Goal: Contribute content: Contribute content

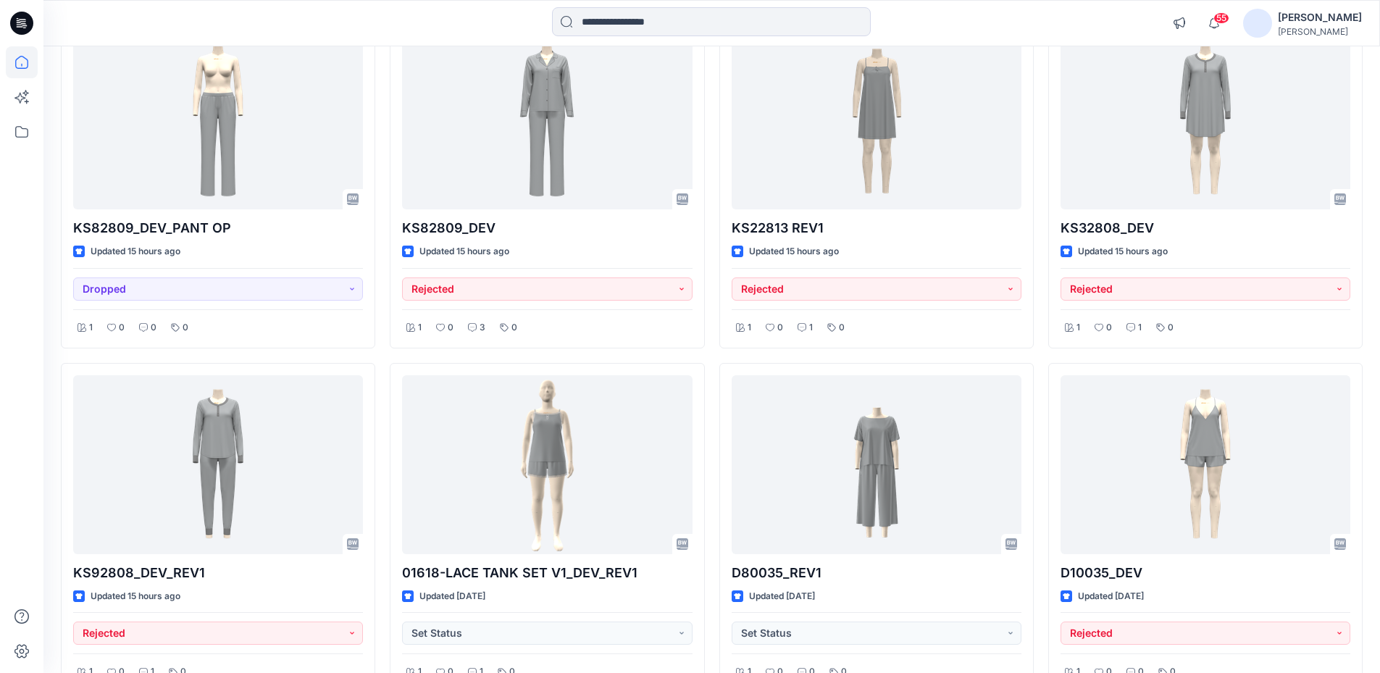
scroll to position [580, 0]
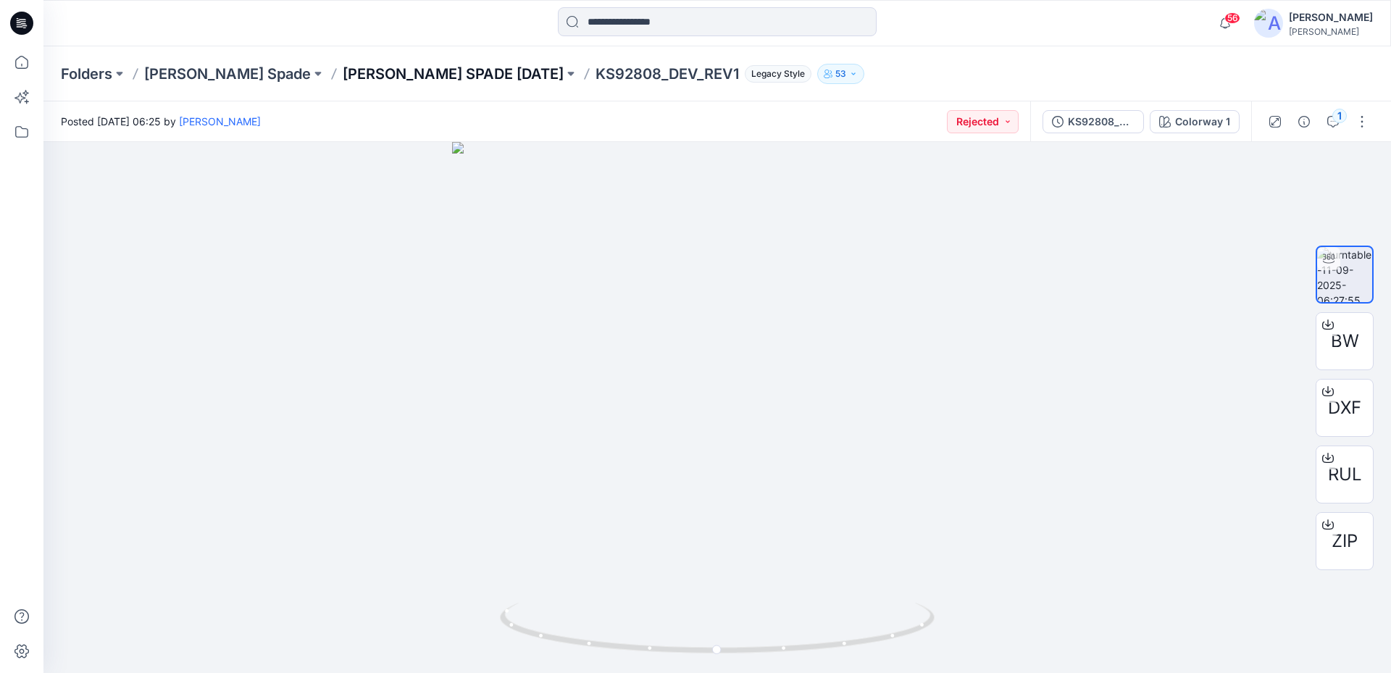
click at [343, 80] on p "[PERSON_NAME] SPADE [DATE]" at bounding box center [453, 74] width 221 height 20
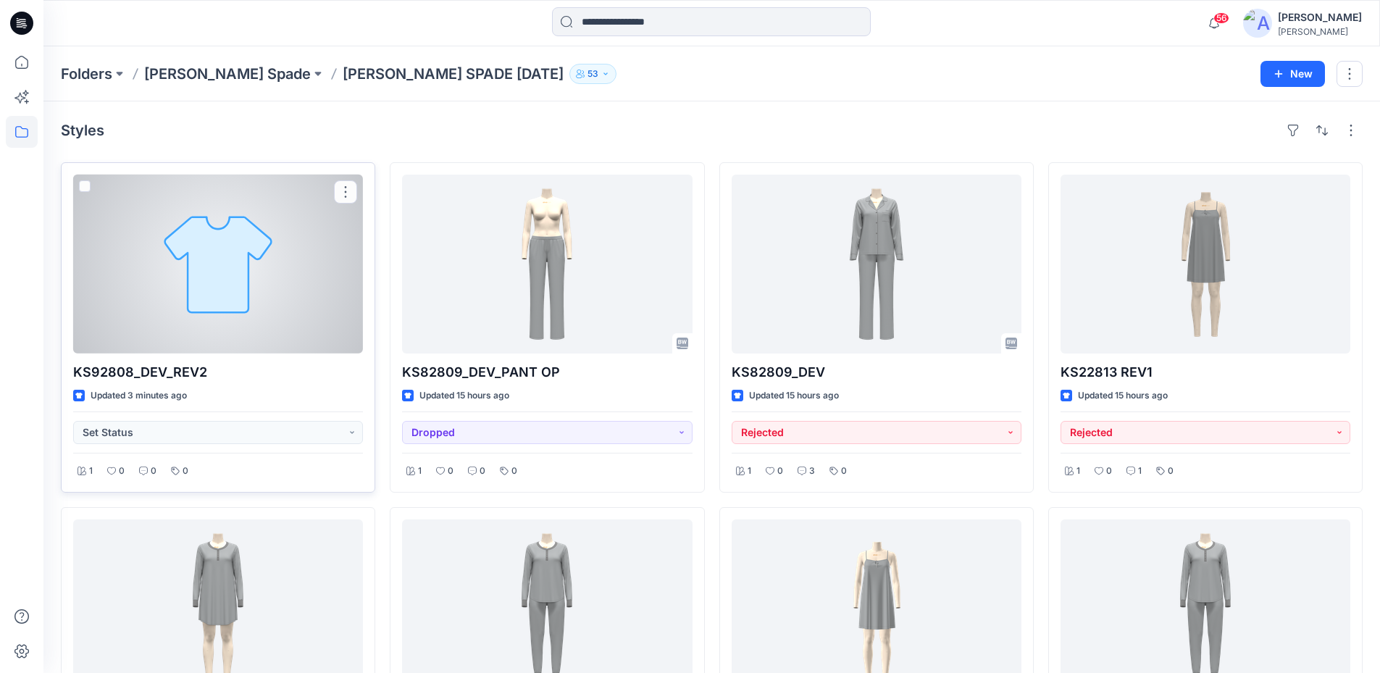
click at [262, 285] on div at bounding box center [218, 264] width 290 height 179
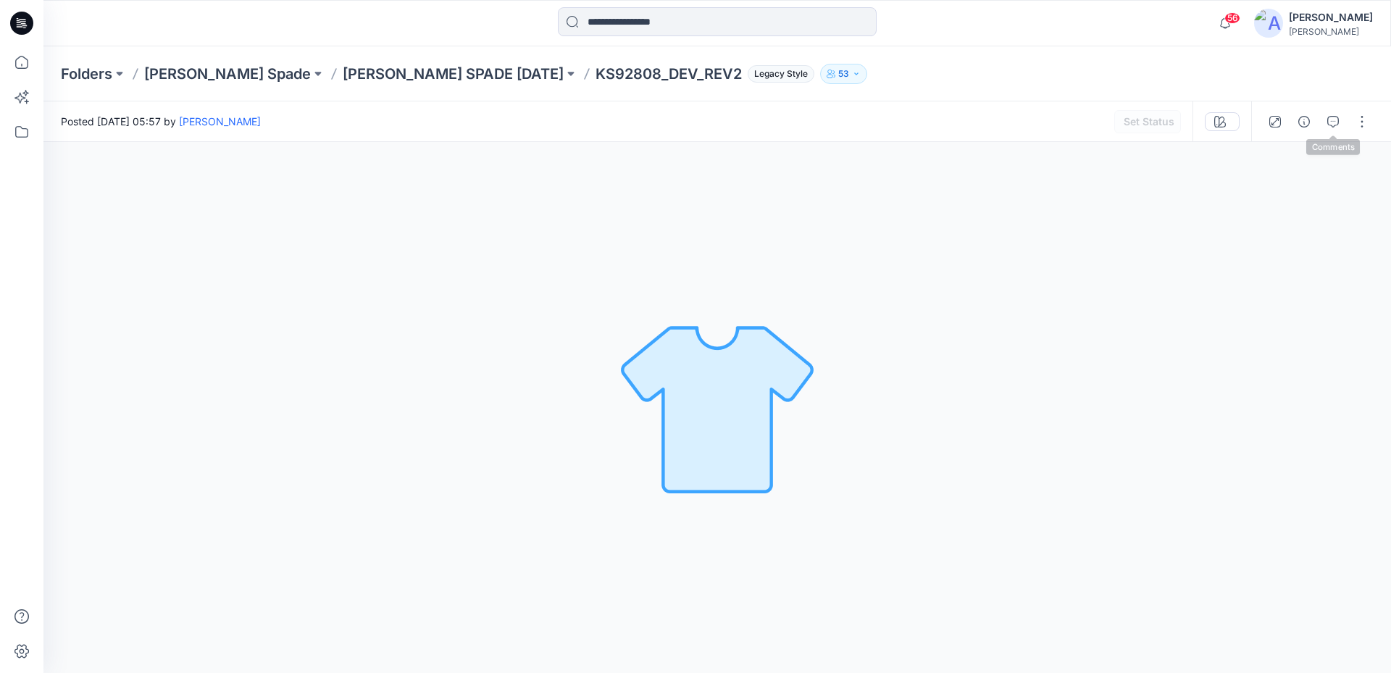
click at [1374, 124] on div at bounding box center [1318, 121] width 134 height 41
click at [1362, 124] on button "button" at bounding box center [1361, 121] width 23 height 23
click at [1267, 159] on p "Edit" at bounding box center [1269, 155] width 18 height 15
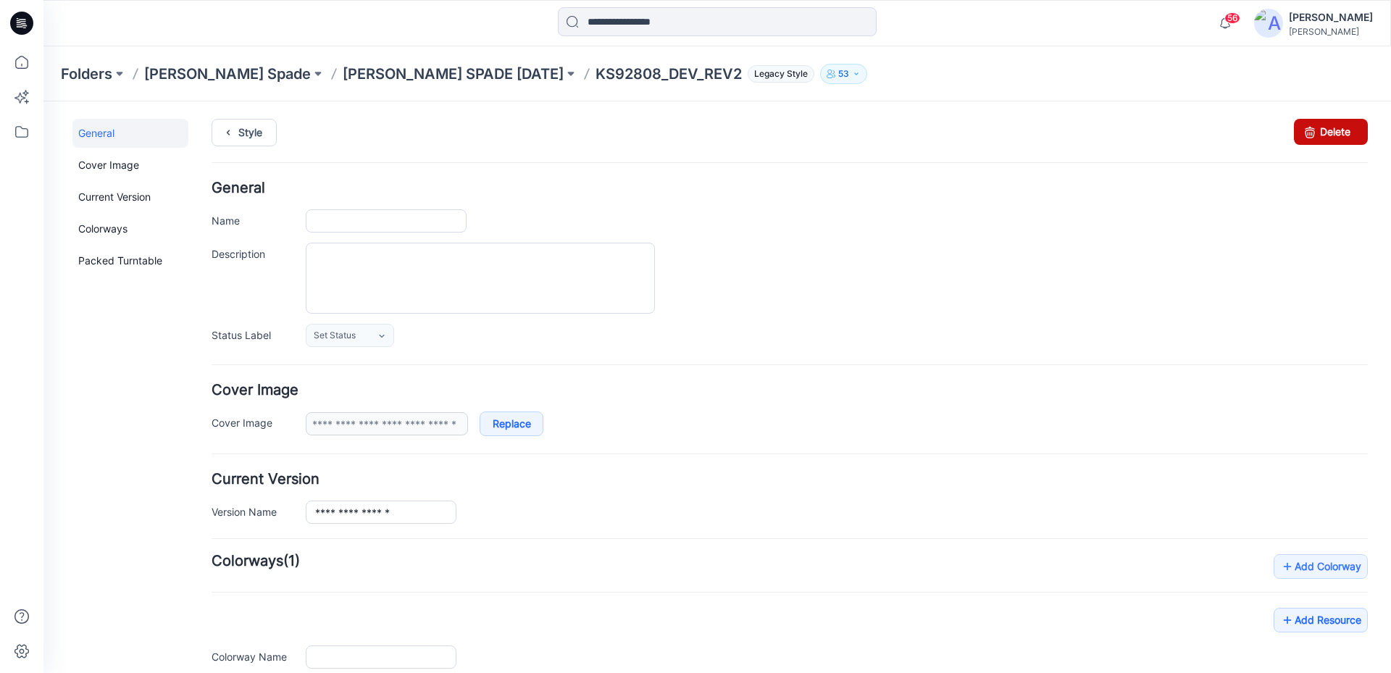
click at [1310, 133] on link "Delete" at bounding box center [1331, 132] width 74 height 26
type input "**********"
drag, startPoint x: 803, startPoint y: 153, endPoint x: 1317, endPoint y: 139, distance: 513.8
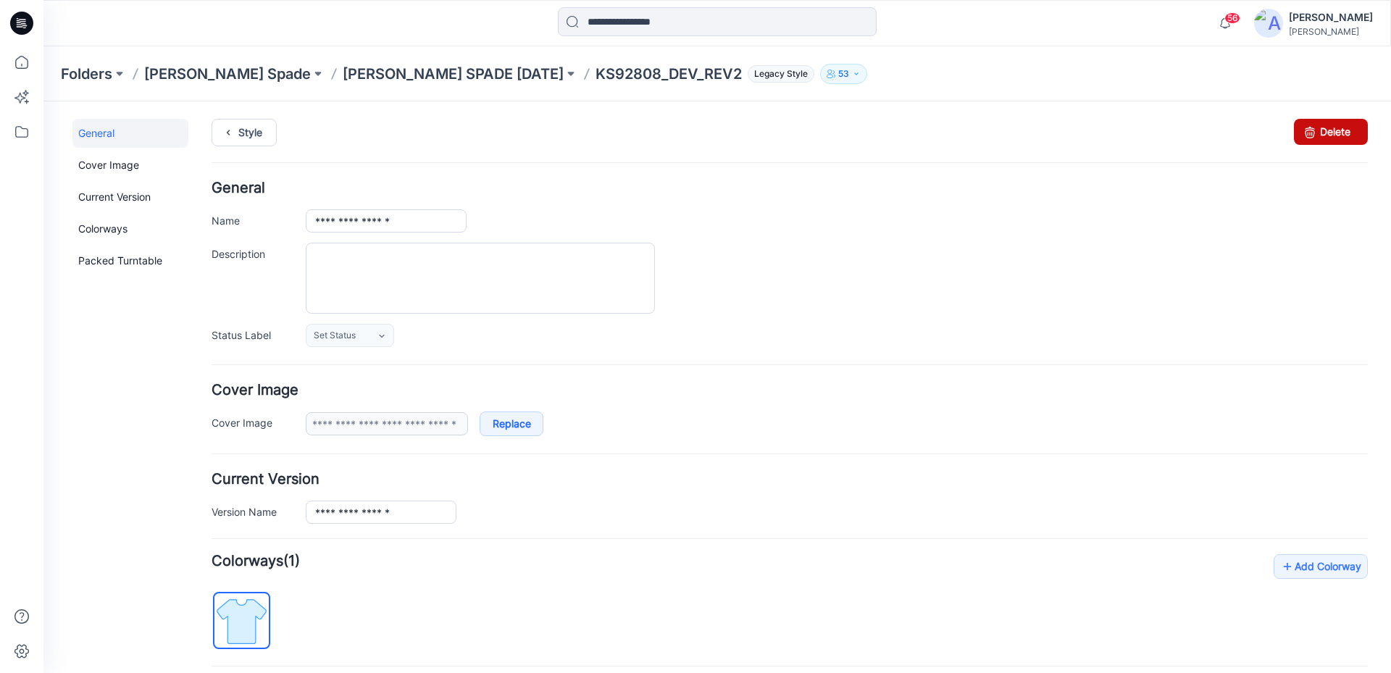
click at [1317, 139] on link "Delete" at bounding box center [1331, 132] width 74 height 26
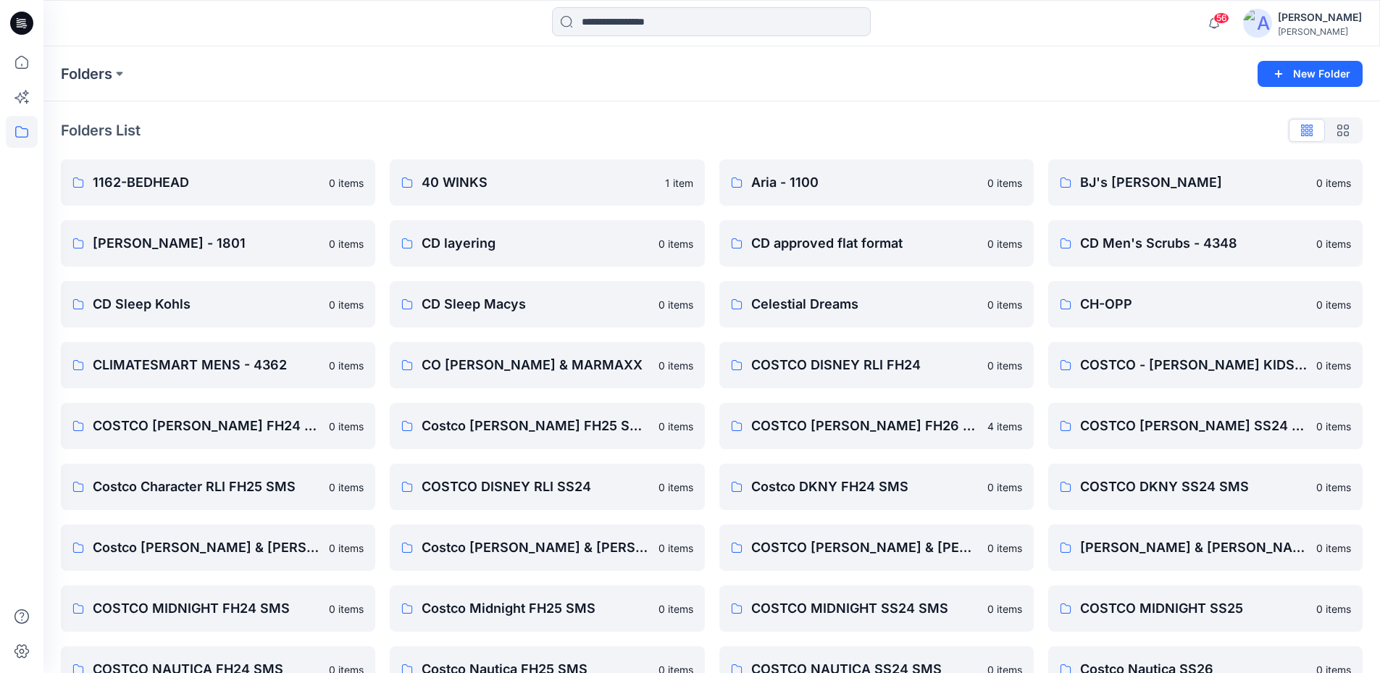
click at [29, 24] on icon at bounding box center [21, 23] width 23 height 23
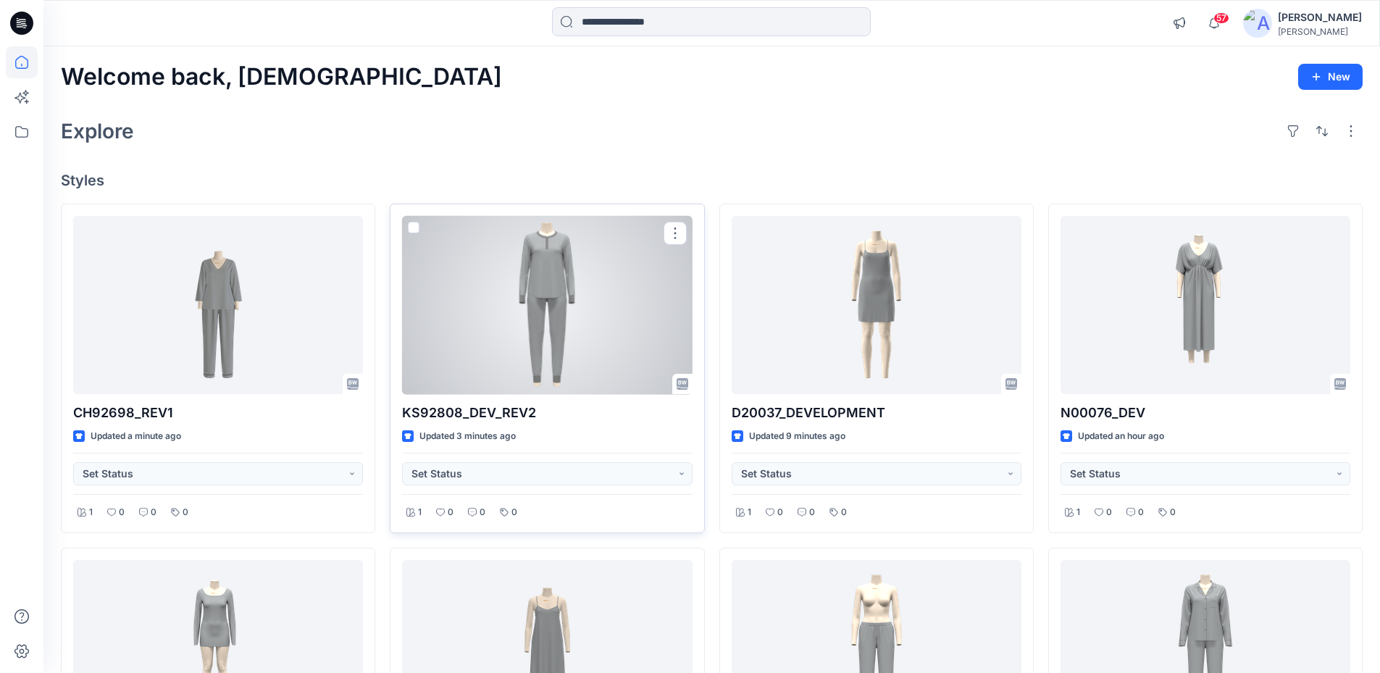
click at [575, 272] on div at bounding box center [547, 305] width 290 height 179
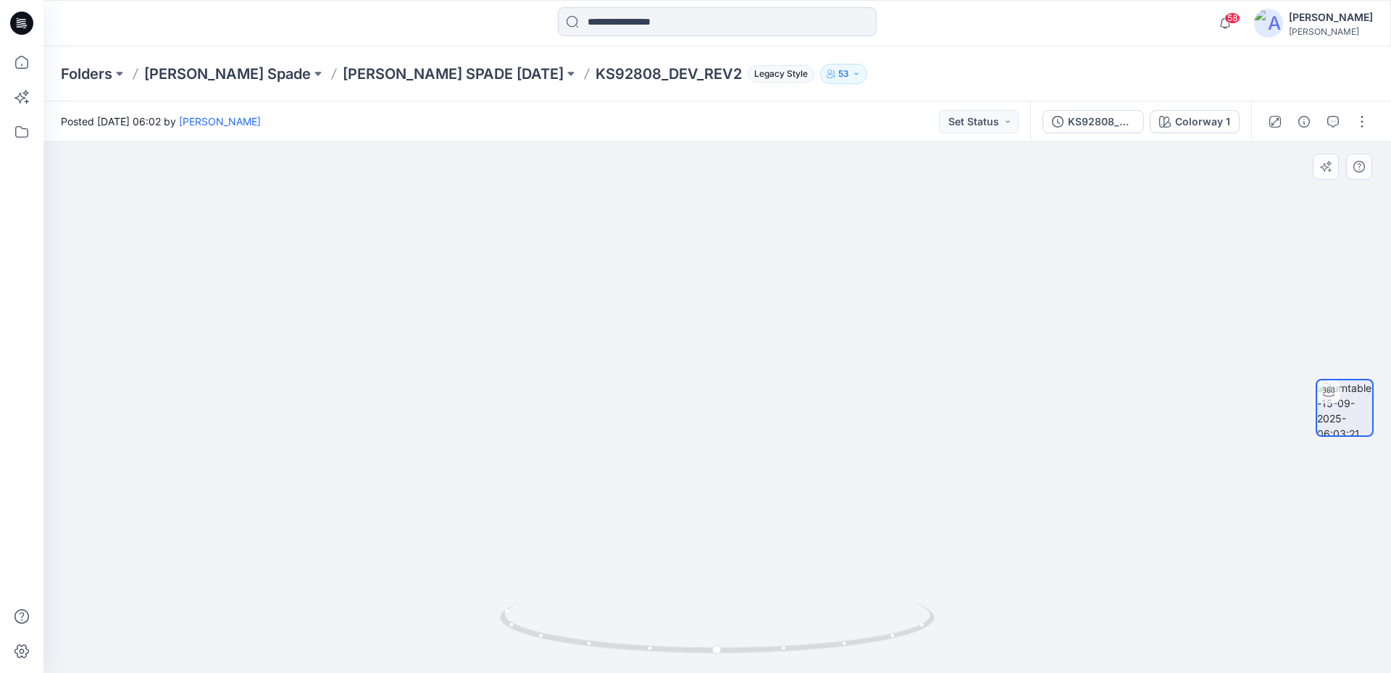
drag, startPoint x: 730, startPoint y: 210, endPoint x: 732, endPoint y: 483, distance: 273.1
click at [732, 483] on img at bounding box center [719, 297] width 1526 height 751
drag, startPoint x: 737, startPoint y: 274, endPoint x: 746, endPoint y: 449, distance: 175.6
click at [748, 452] on img at bounding box center [730, 407] width 1526 height 531
click at [1364, 130] on button "button" at bounding box center [1361, 121] width 23 height 23
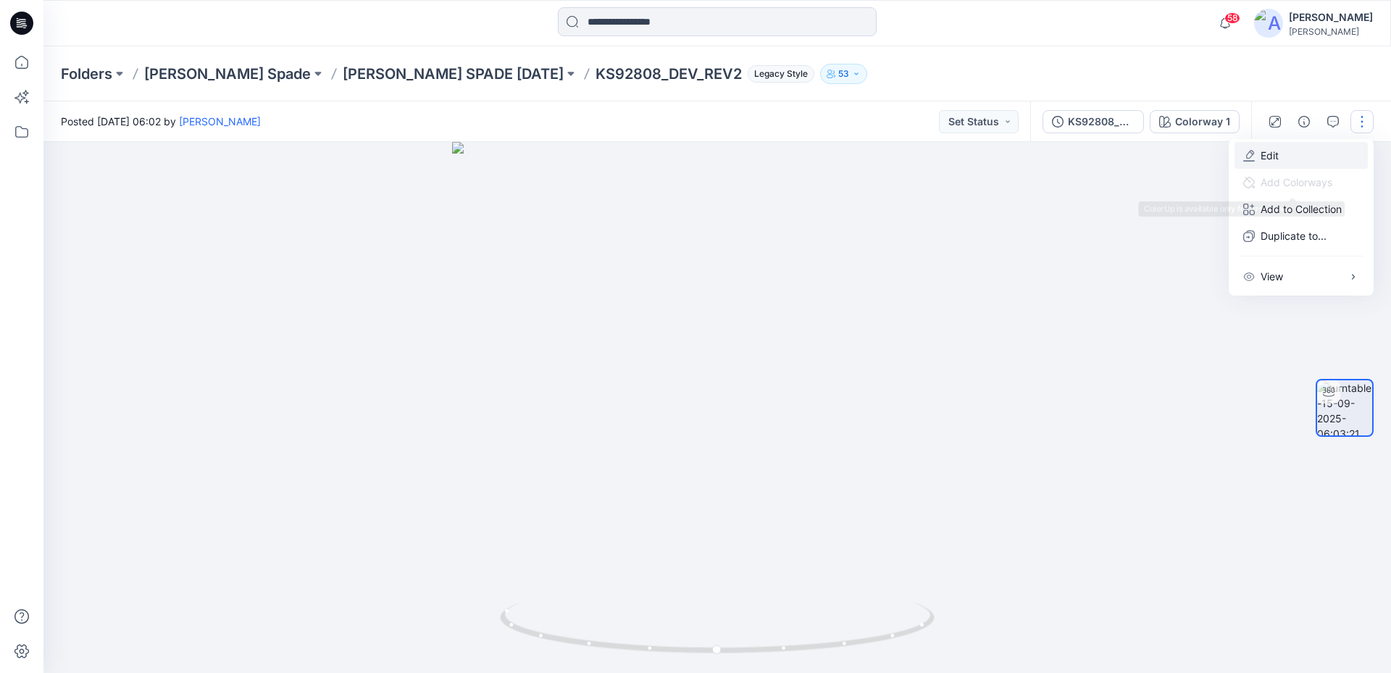
click at [1268, 157] on p "Edit" at bounding box center [1269, 155] width 18 height 15
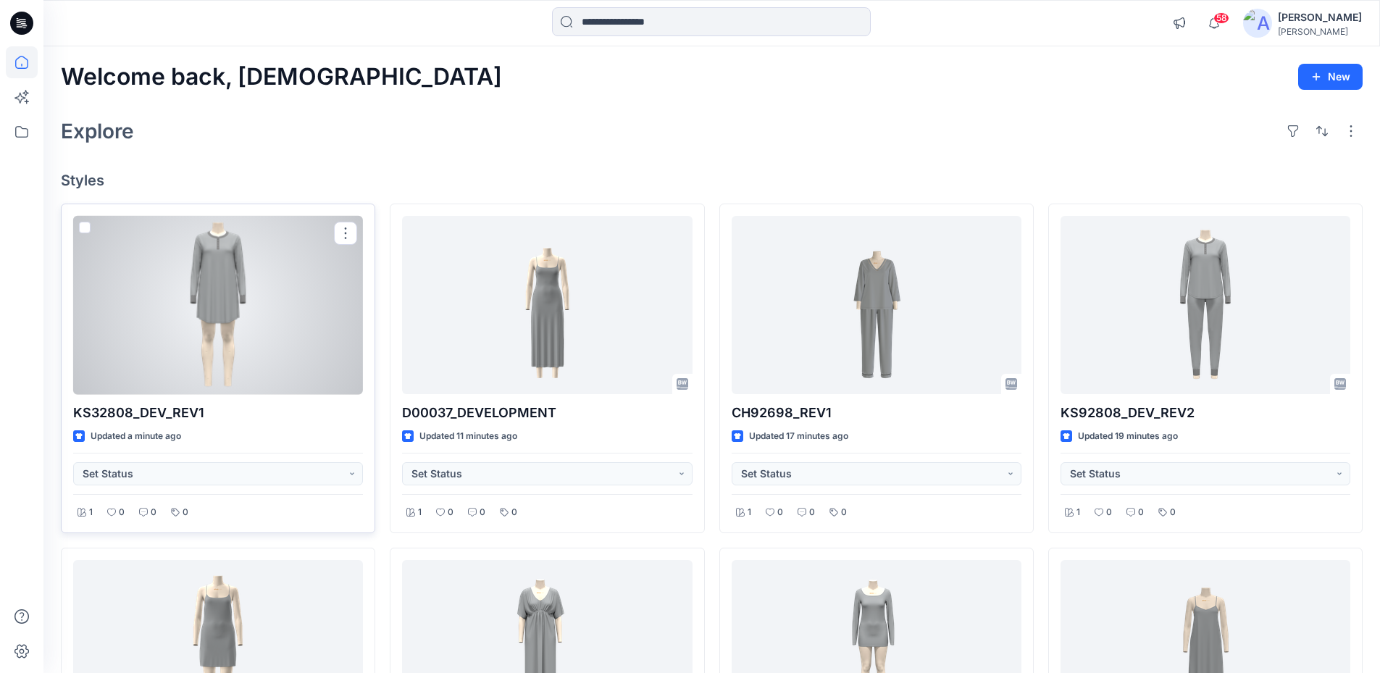
click at [226, 321] on div at bounding box center [218, 305] width 290 height 179
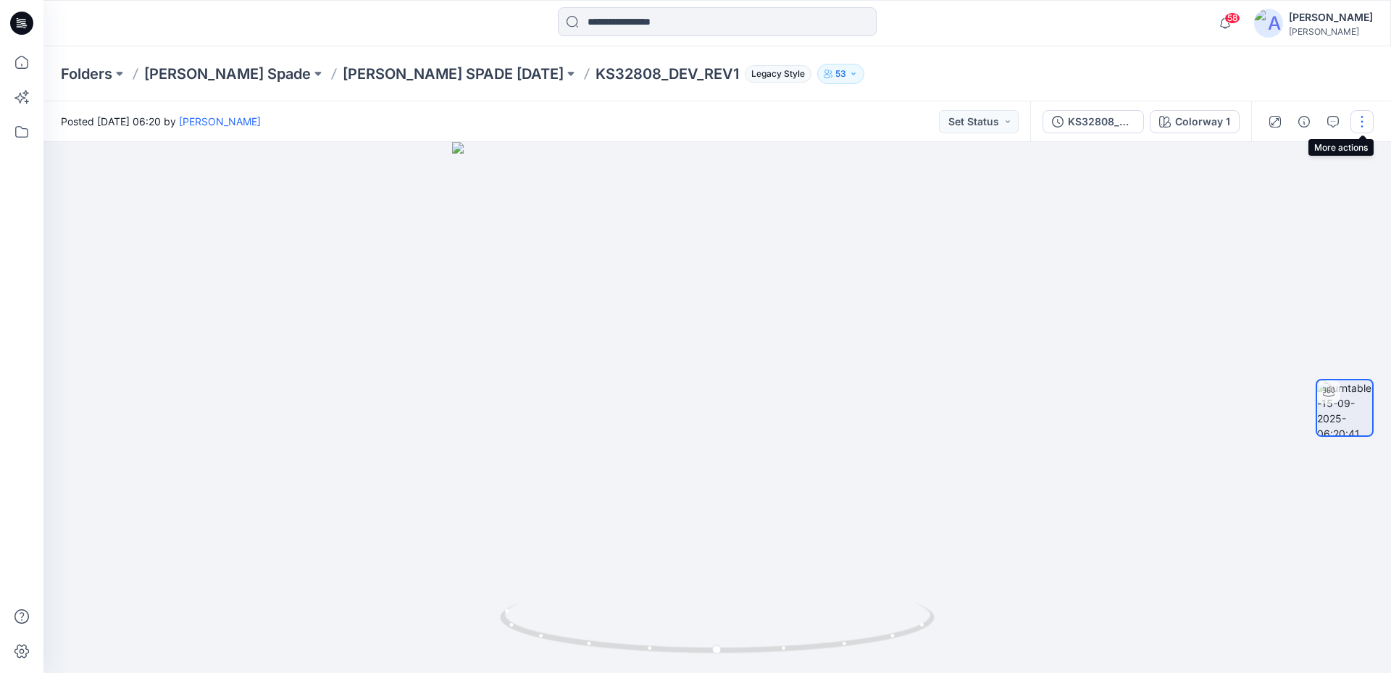
click at [1355, 117] on button "button" at bounding box center [1361, 121] width 23 height 23
click at [1295, 163] on button "Edit" at bounding box center [1300, 155] width 133 height 27
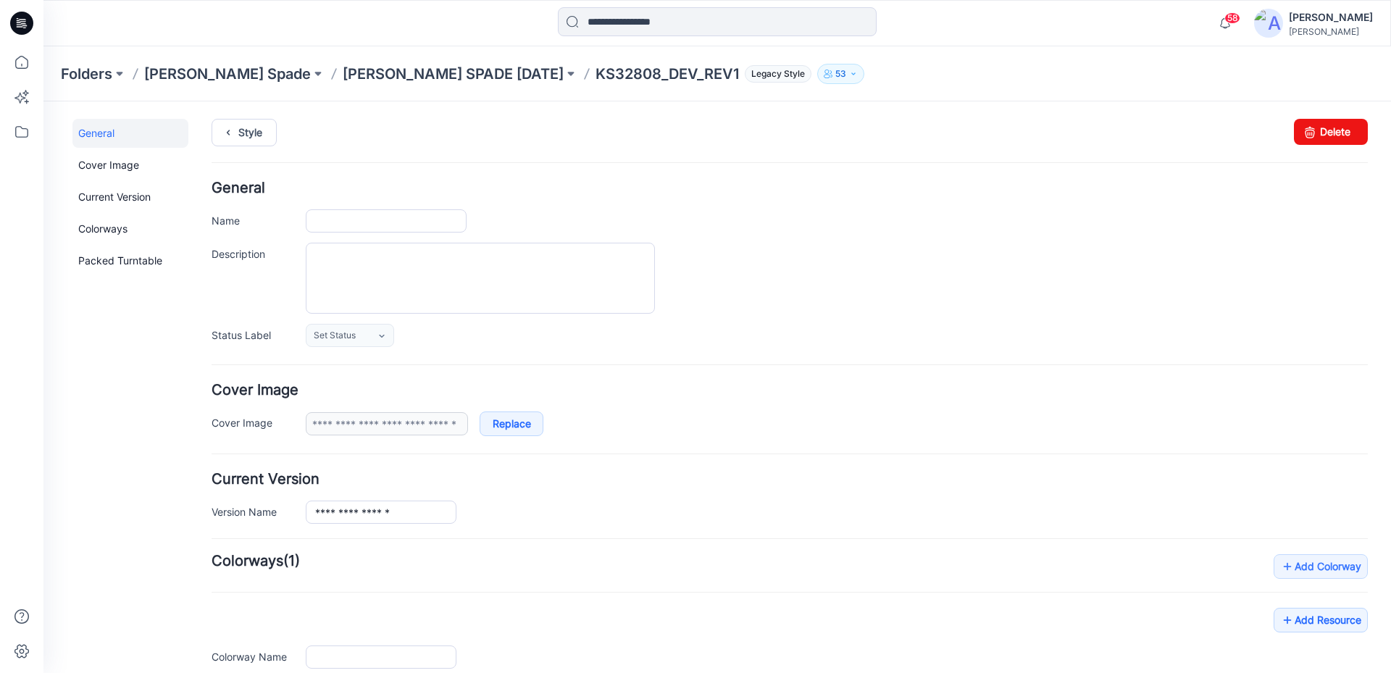
type input "**********"
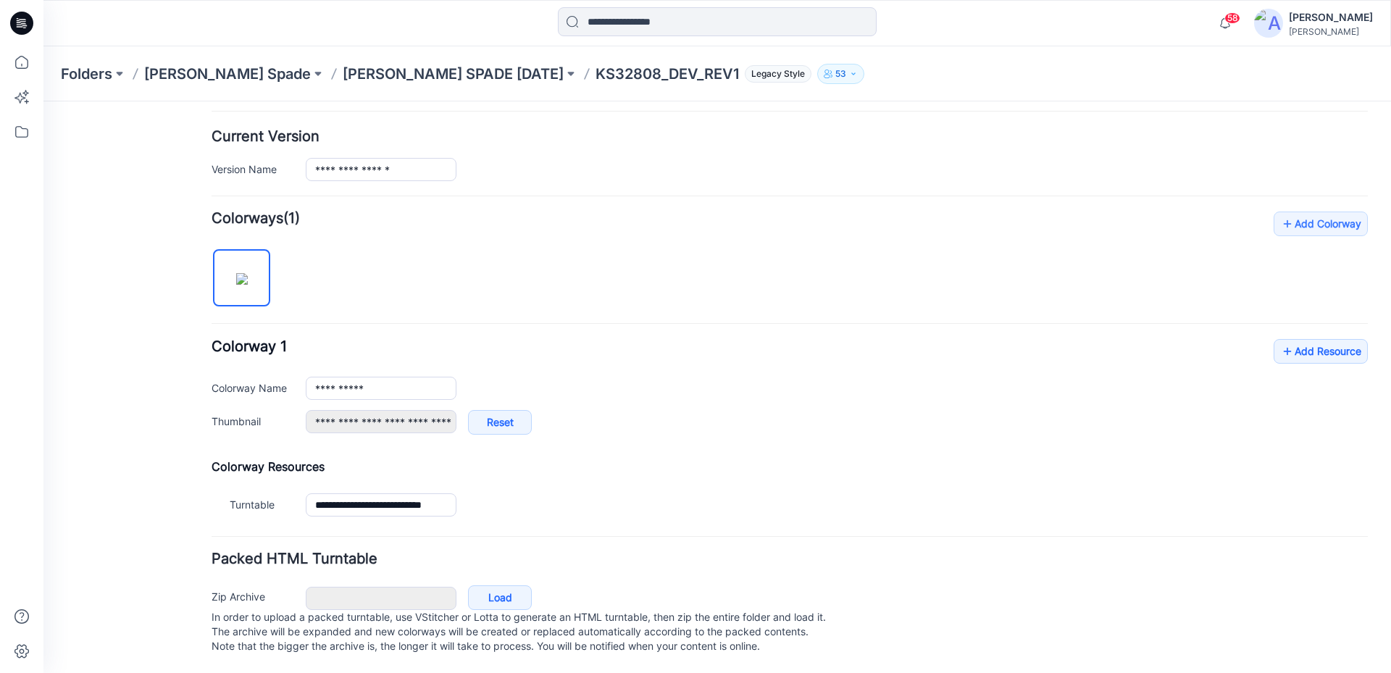
scroll to position [357, 0]
click at [1297, 345] on link "Add Resource" at bounding box center [1321, 351] width 94 height 25
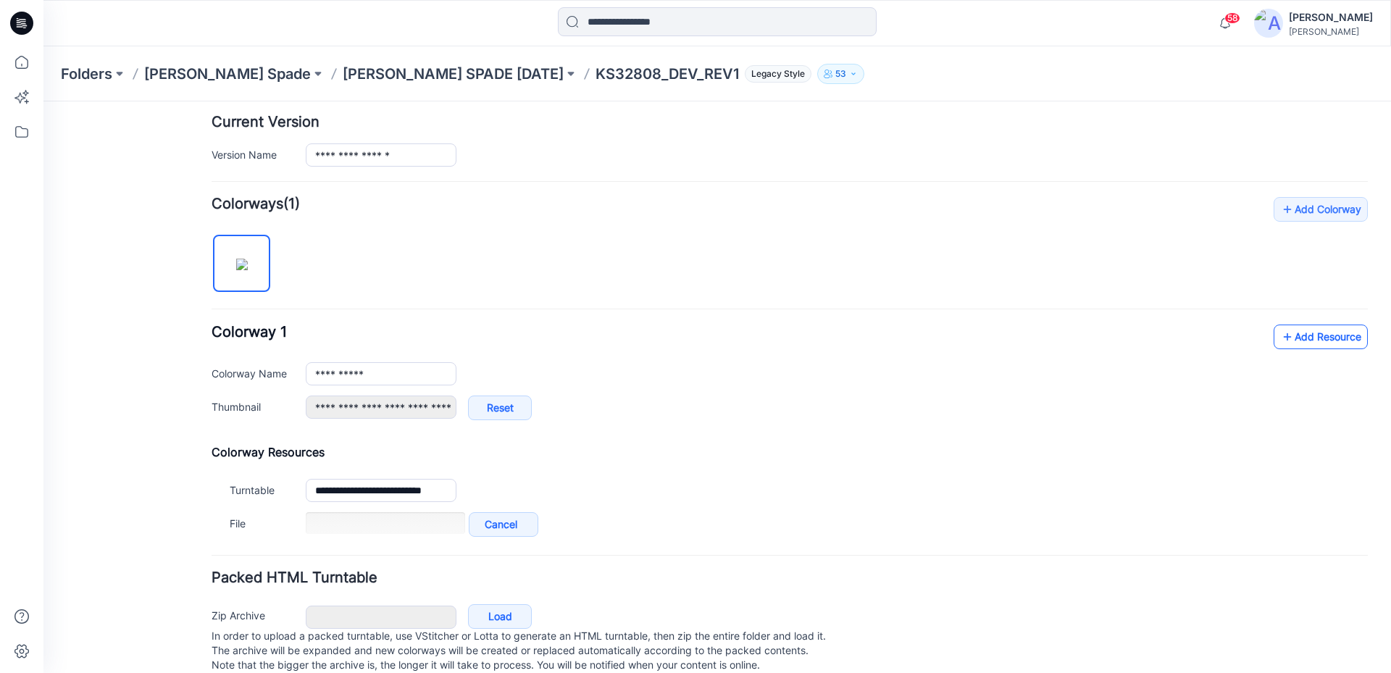
click at [1288, 337] on link "Add Resource" at bounding box center [1321, 337] width 94 height 25
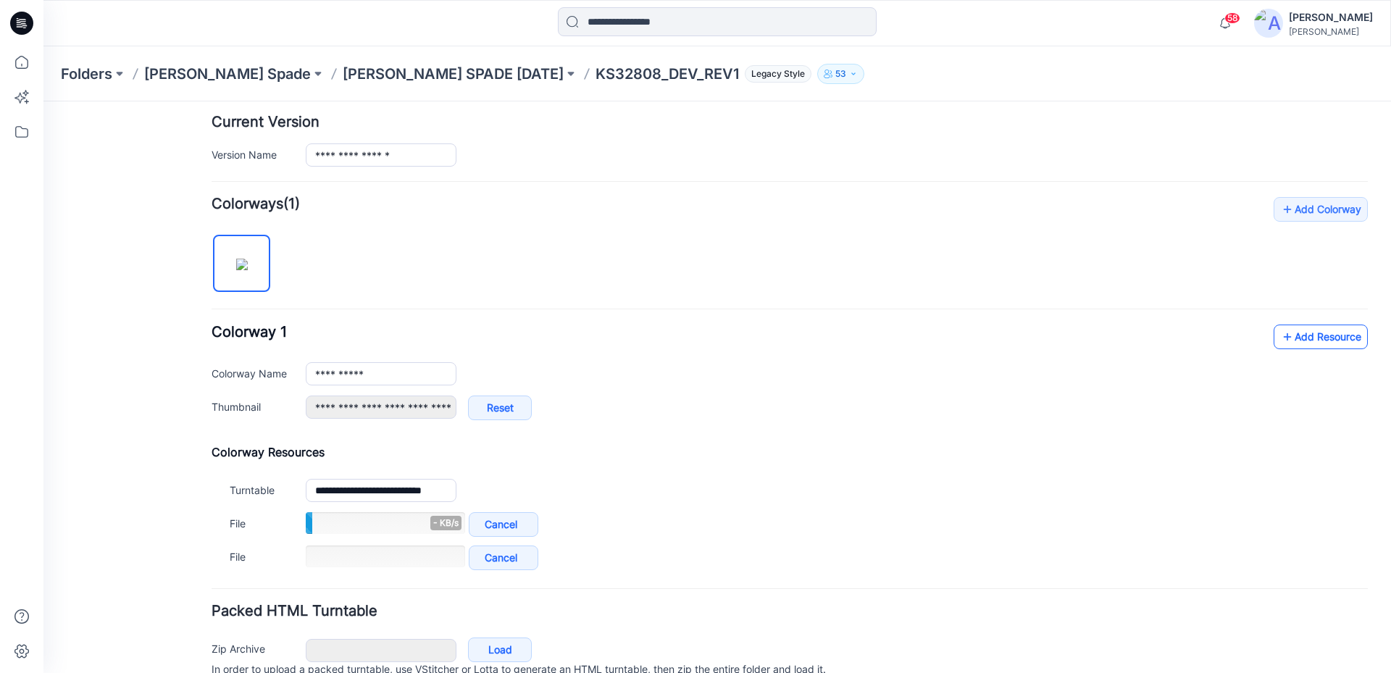
click at [1292, 331] on link "Add Resource" at bounding box center [1321, 337] width 94 height 25
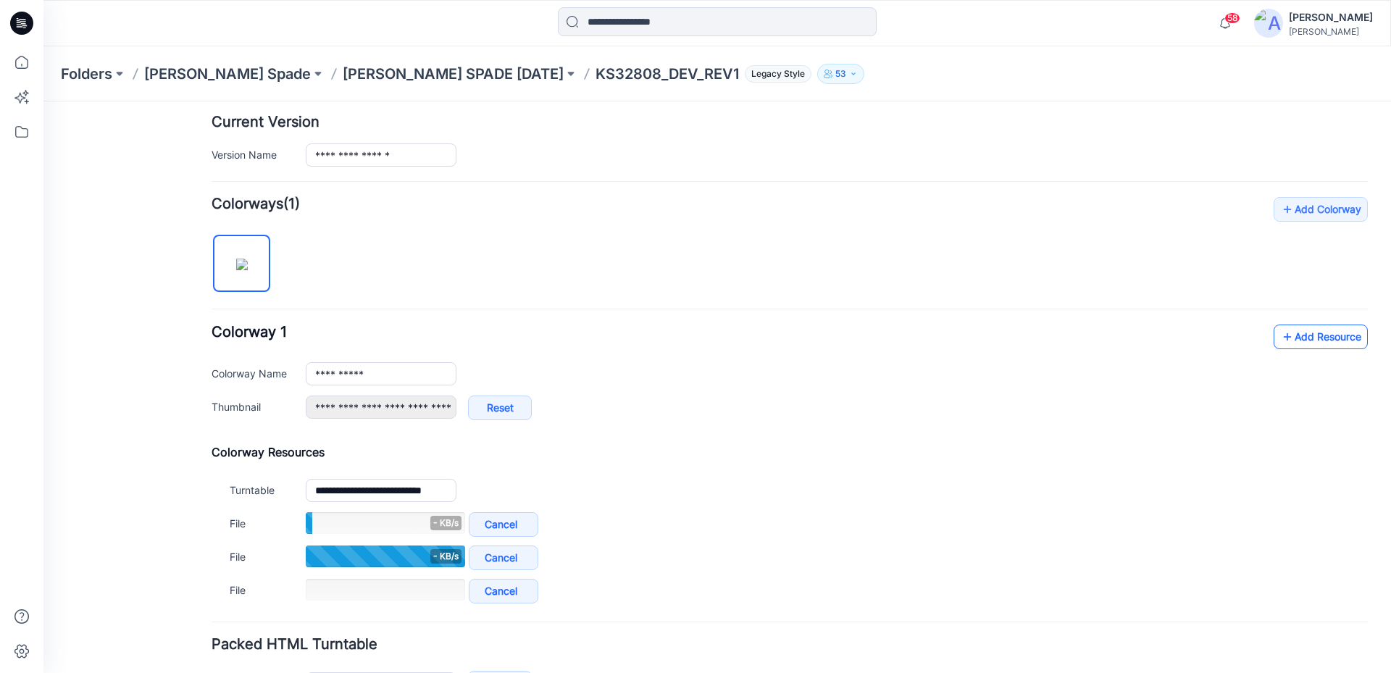
click at [1321, 330] on link "Add Resource" at bounding box center [1321, 337] width 94 height 25
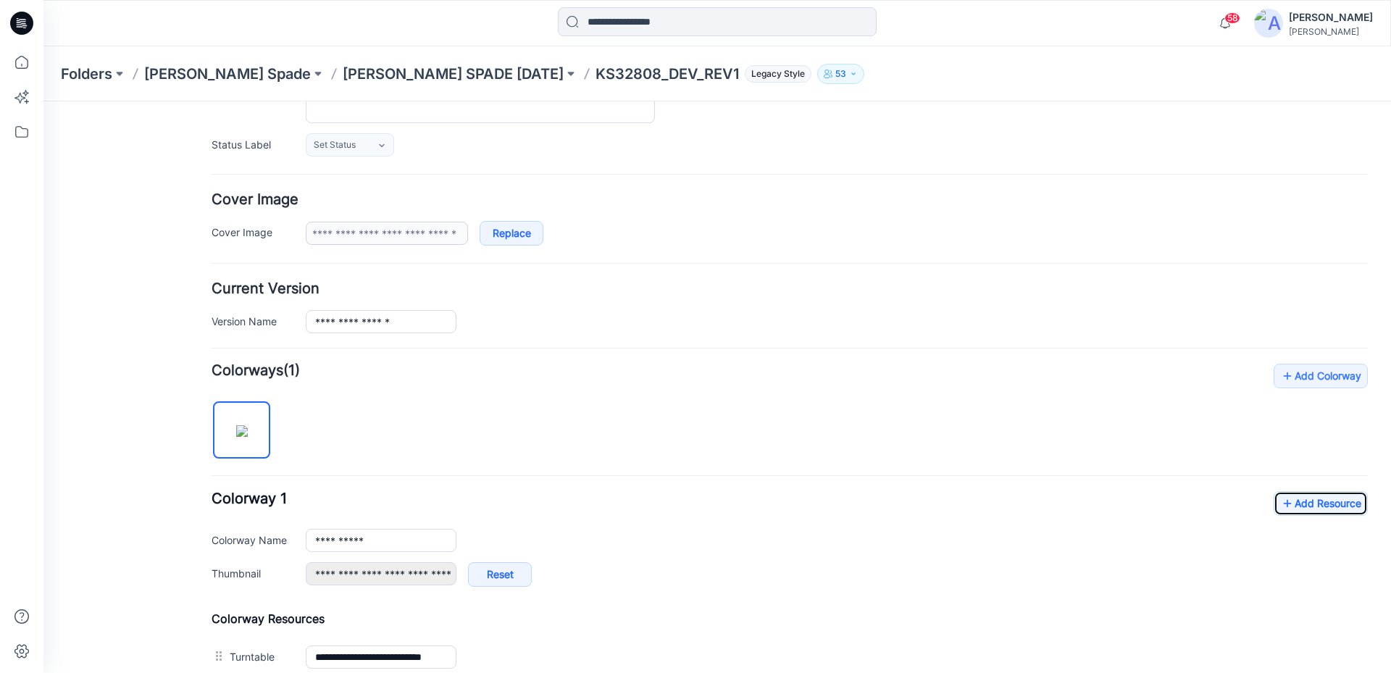
scroll to position [0, 0]
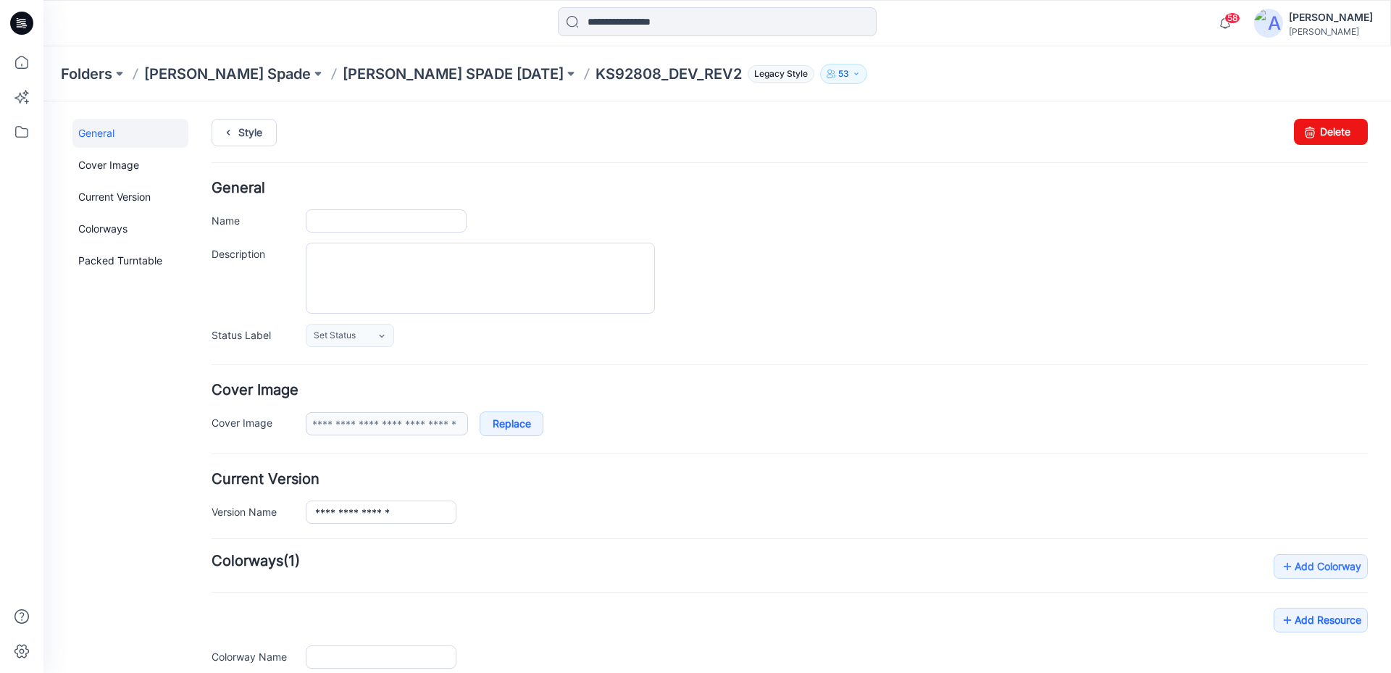
type input "**********"
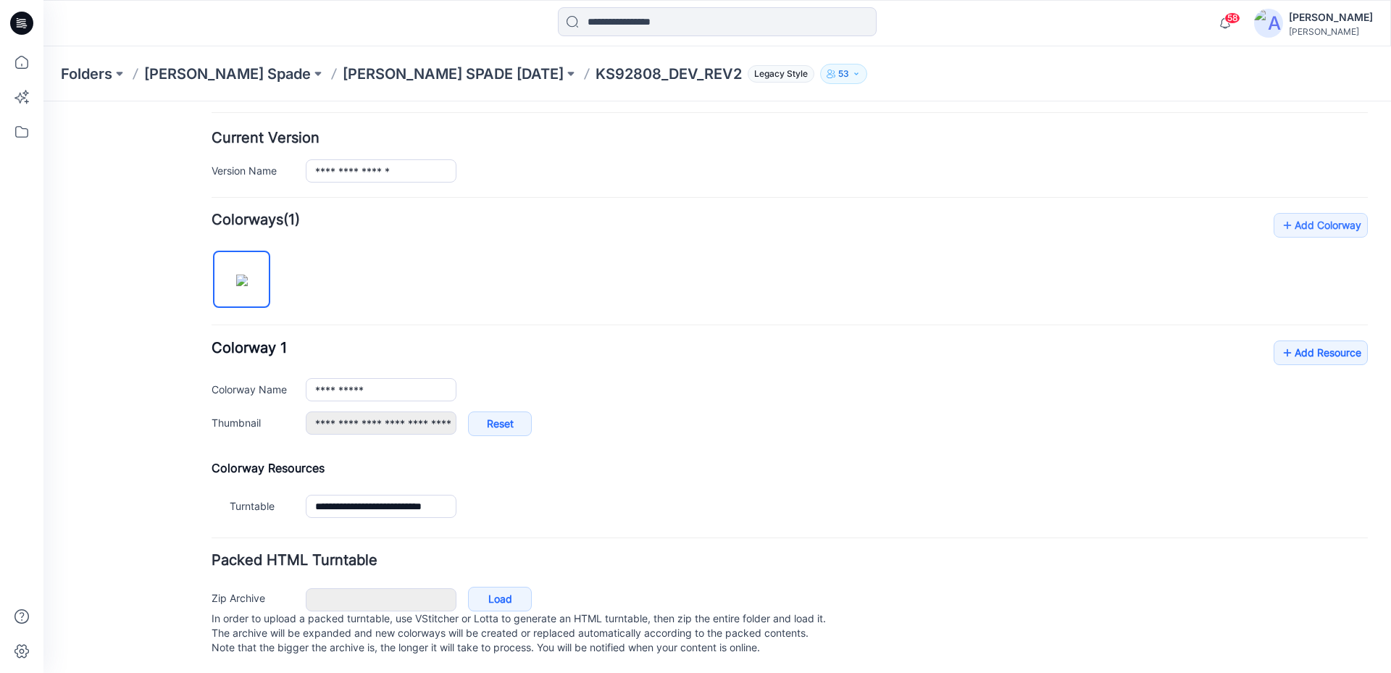
scroll to position [357, 0]
click at [1299, 342] on link "Add Resource" at bounding box center [1321, 351] width 94 height 25
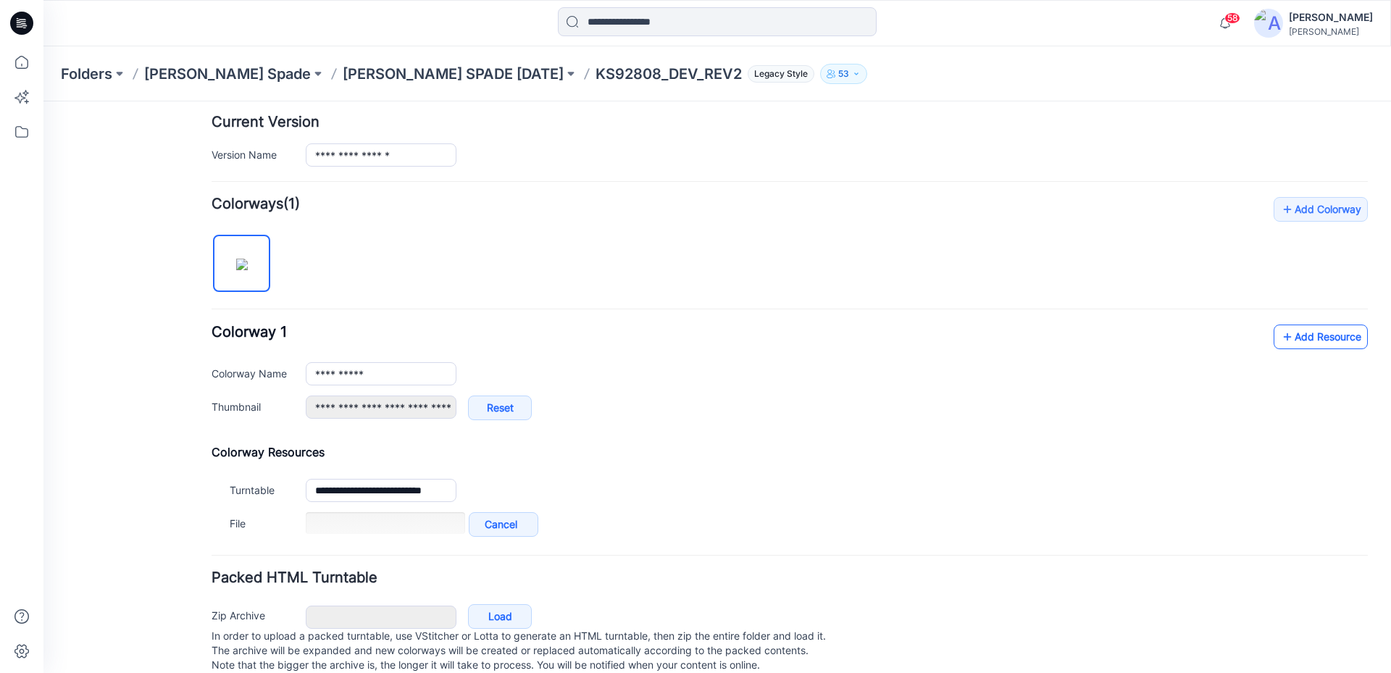
click at [1289, 333] on link "Add Resource" at bounding box center [1321, 337] width 94 height 25
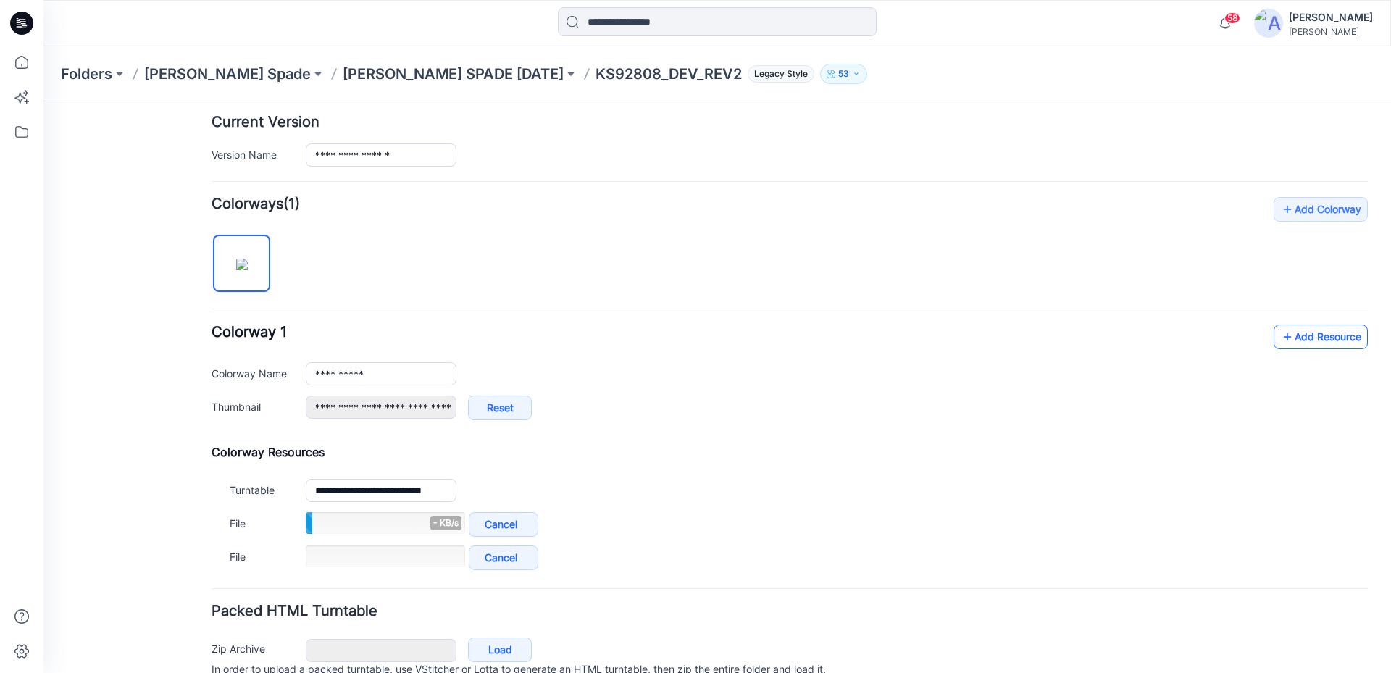
click at [1298, 335] on link "Add Resource" at bounding box center [1321, 337] width 94 height 25
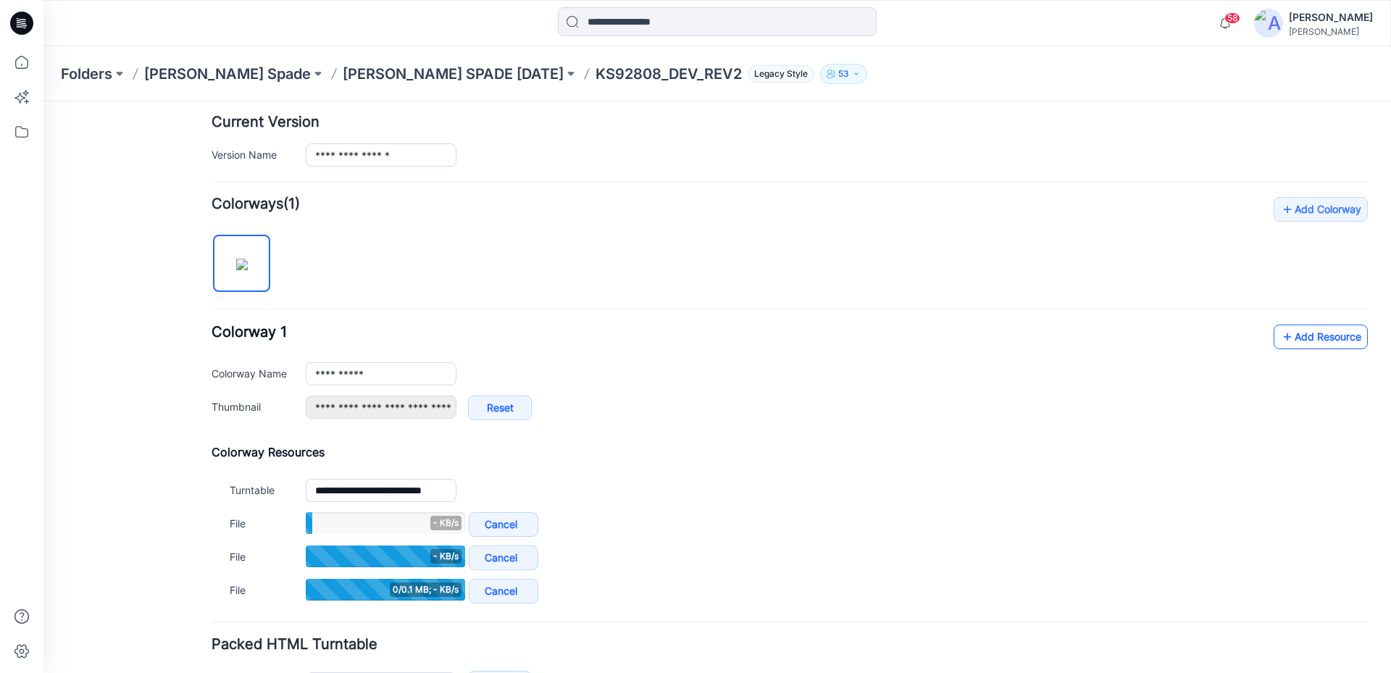
click at [1289, 339] on link "Add Resource" at bounding box center [1321, 337] width 94 height 25
click at [1289, 343] on link "Add Resource" at bounding box center [1321, 337] width 94 height 25
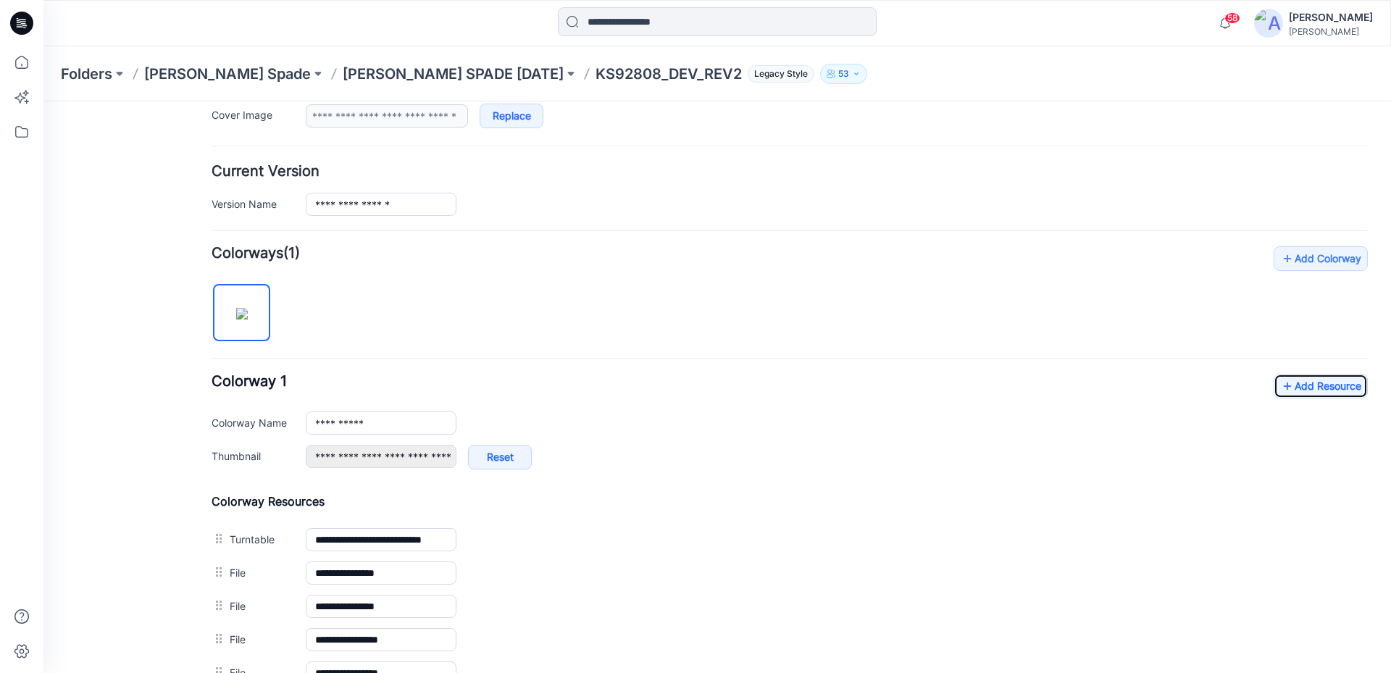
scroll to position [0, 0]
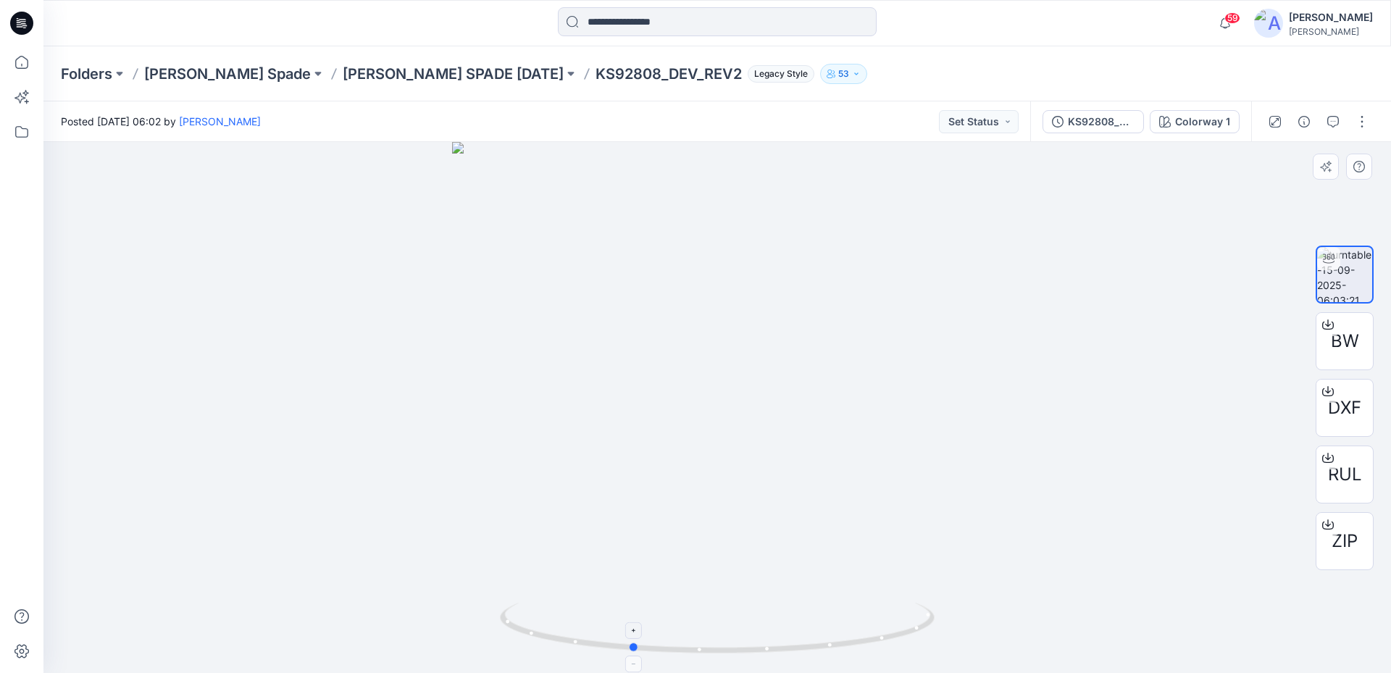
drag, startPoint x: 906, startPoint y: 638, endPoint x: 821, endPoint y: 637, distance: 85.5
click at [821, 637] on icon at bounding box center [719, 630] width 438 height 54
drag, startPoint x: 738, startPoint y: 651, endPoint x: 808, endPoint y: 649, distance: 69.6
click at [808, 649] on icon at bounding box center [719, 630] width 438 height 54
drag, startPoint x: 871, startPoint y: 642, endPoint x: 880, endPoint y: 639, distance: 9.9
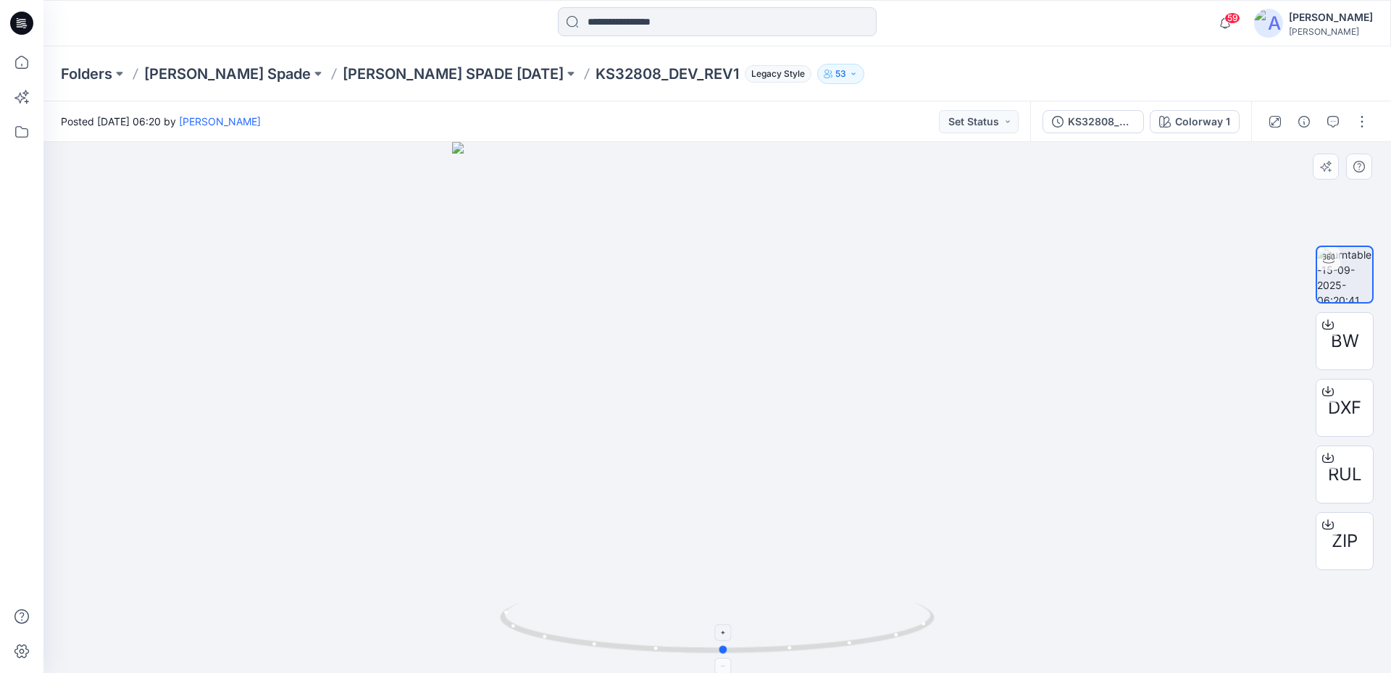
click at [880, 639] on icon at bounding box center [719, 630] width 438 height 54
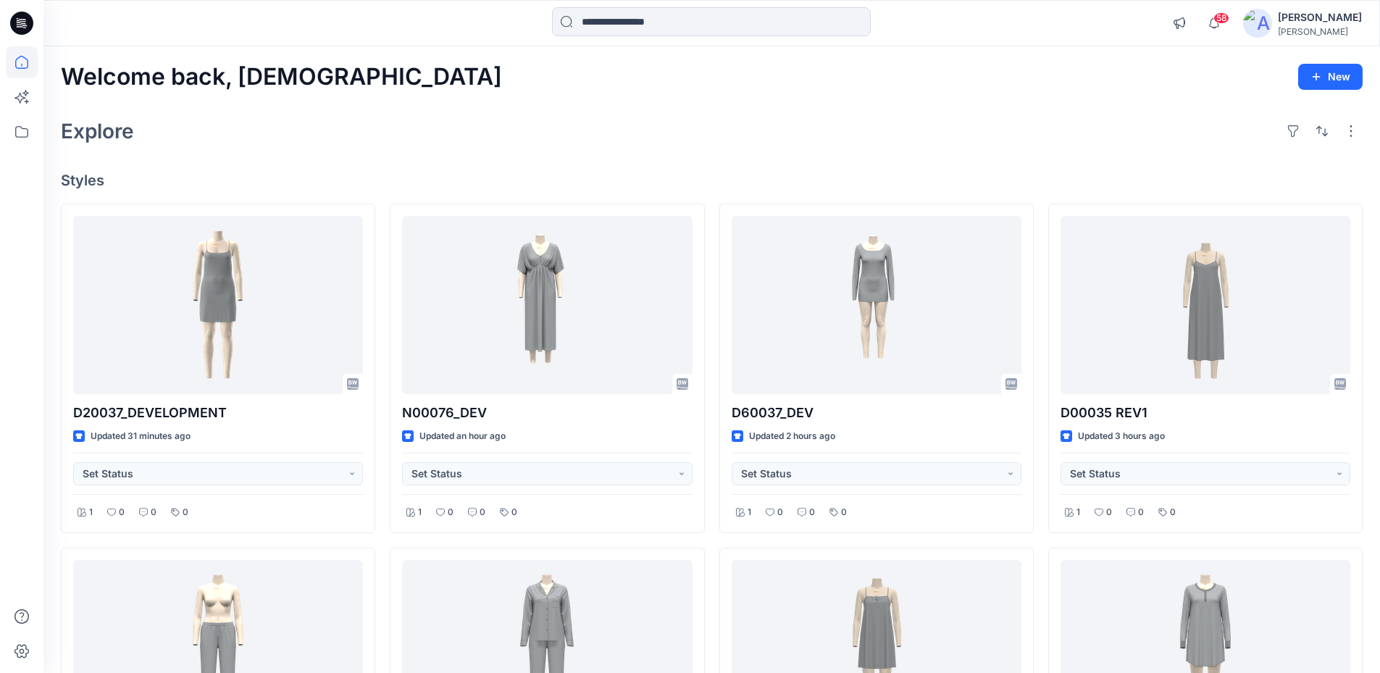
scroll to position [580, 0]
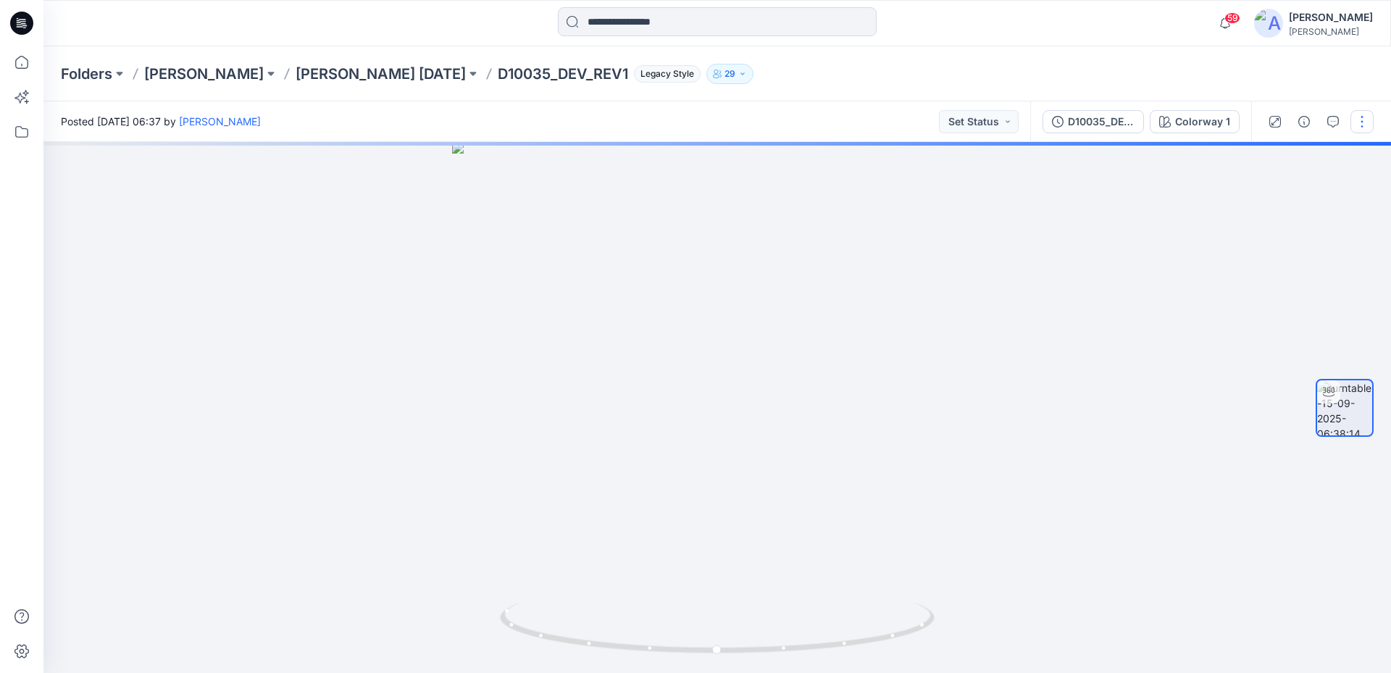
click at [1358, 120] on button "button" at bounding box center [1361, 121] width 23 height 23
click at [1300, 146] on button "Edit" at bounding box center [1300, 155] width 133 height 27
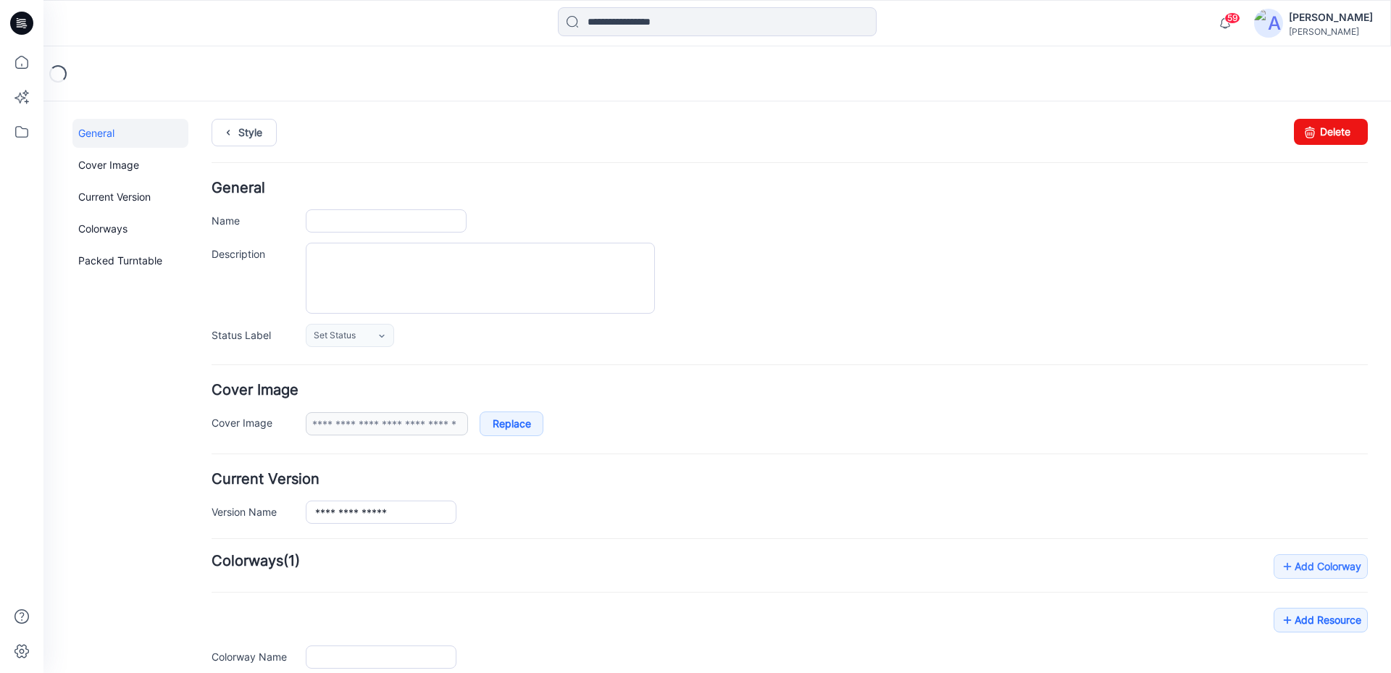
type input "**********"
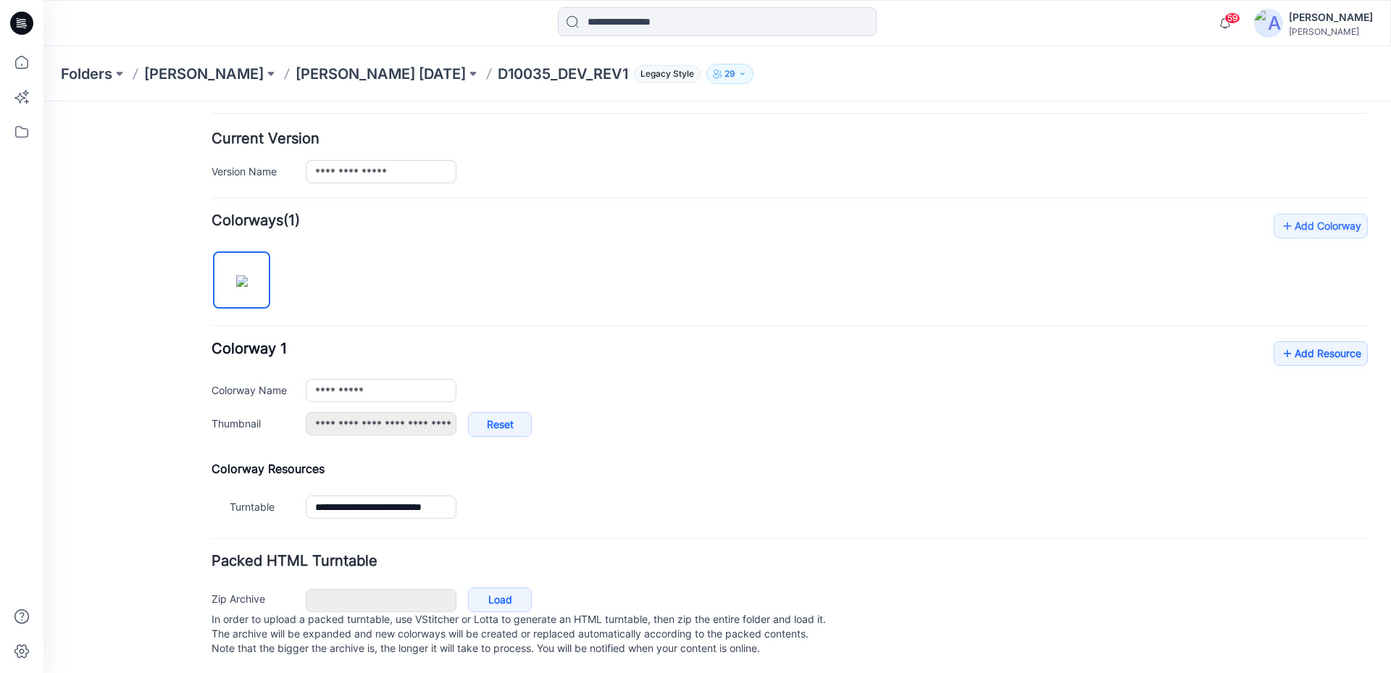
scroll to position [357, 0]
click at [1297, 339] on link "Add Resource" at bounding box center [1321, 351] width 94 height 25
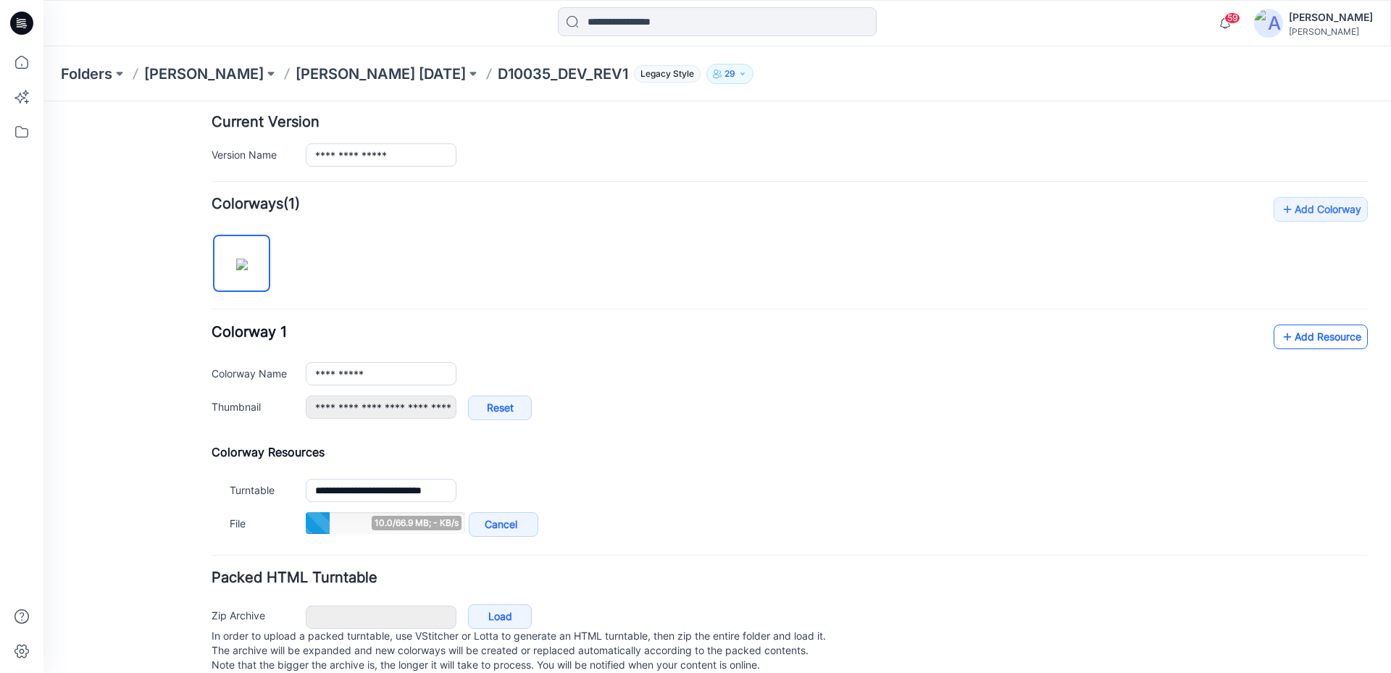
click at [1280, 339] on icon at bounding box center [1287, 336] width 14 height 23
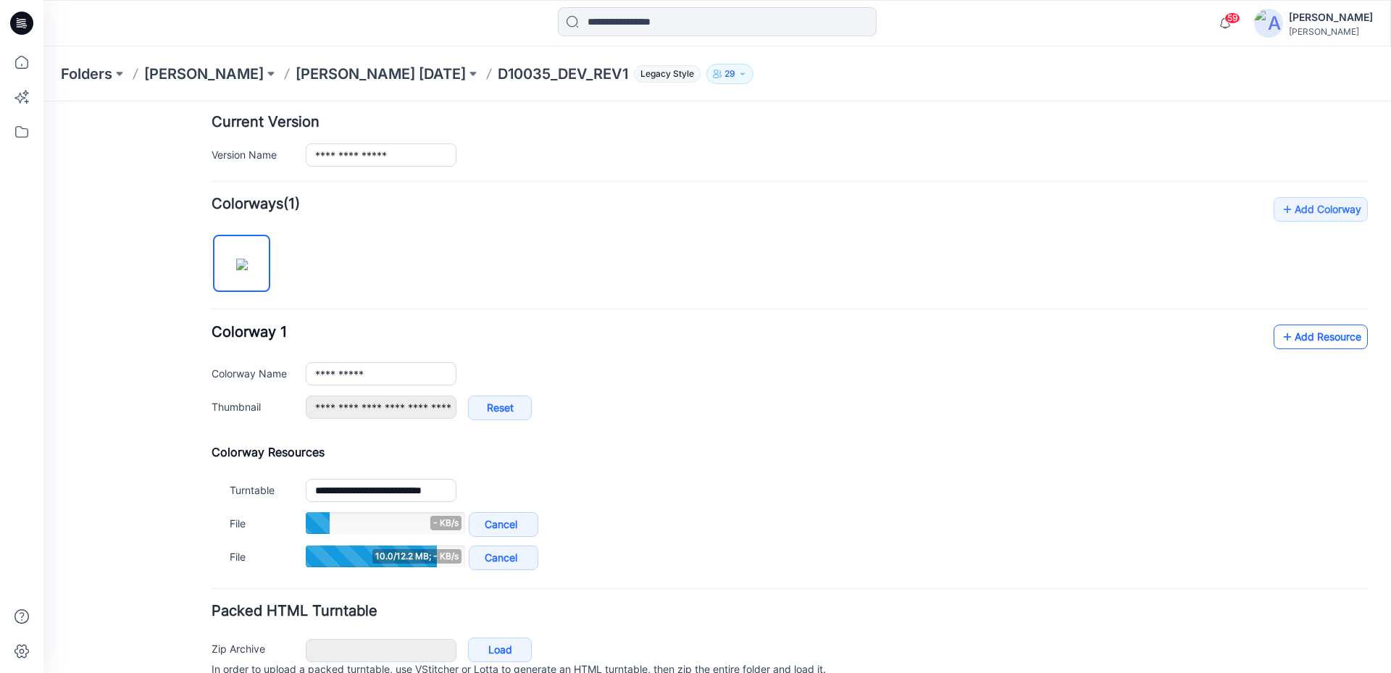
click at [1284, 344] on link "Add Resource" at bounding box center [1321, 337] width 94 height 25
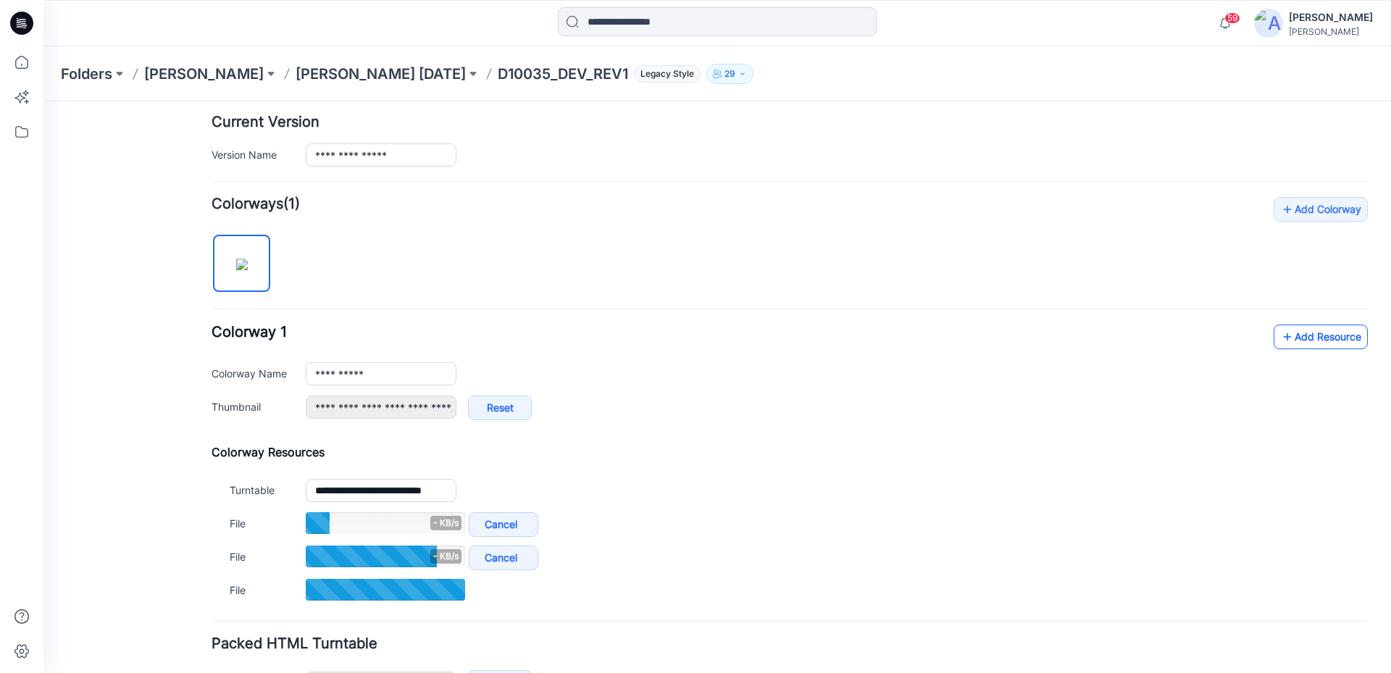
click at [1298, 330] on link "Add Resource" at bounding box center [1321, 337] width 94 height 25
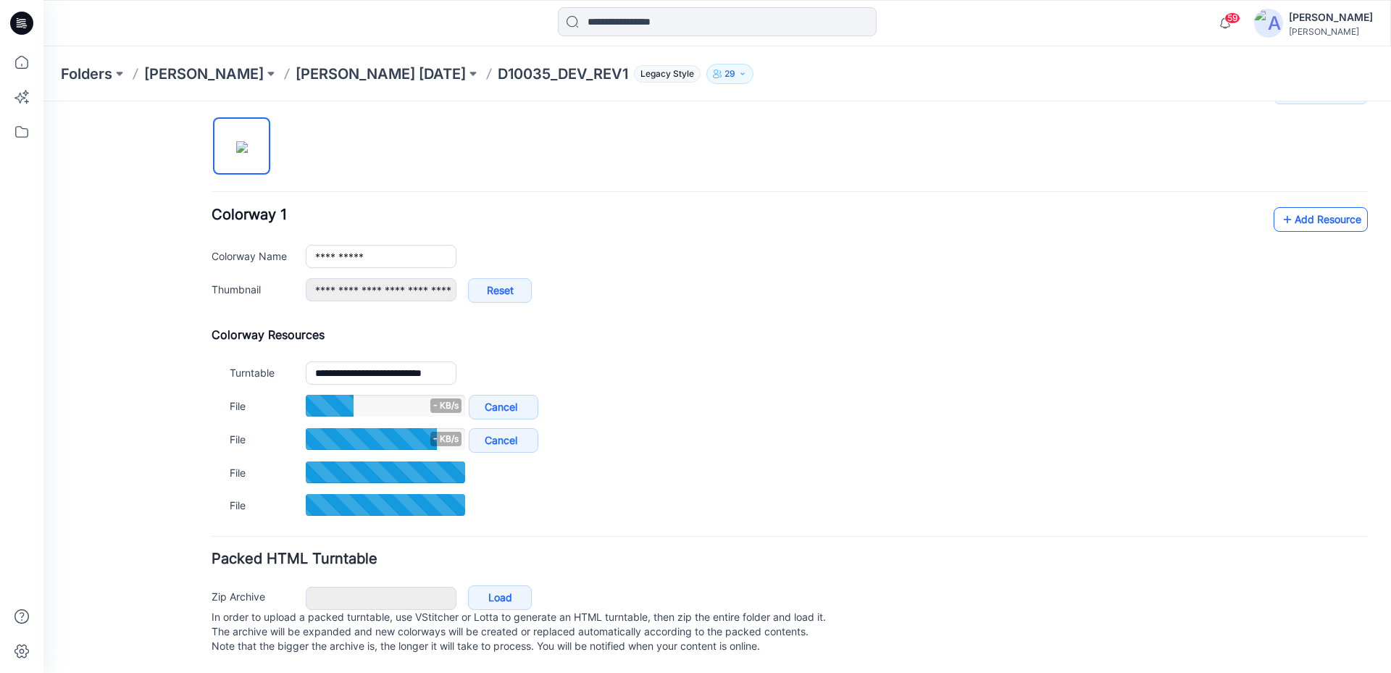
scroll to position [489, 0]
click at [1297, 212] on link "Add Resource" at bounding box center [1321, 219] width 94 height 25
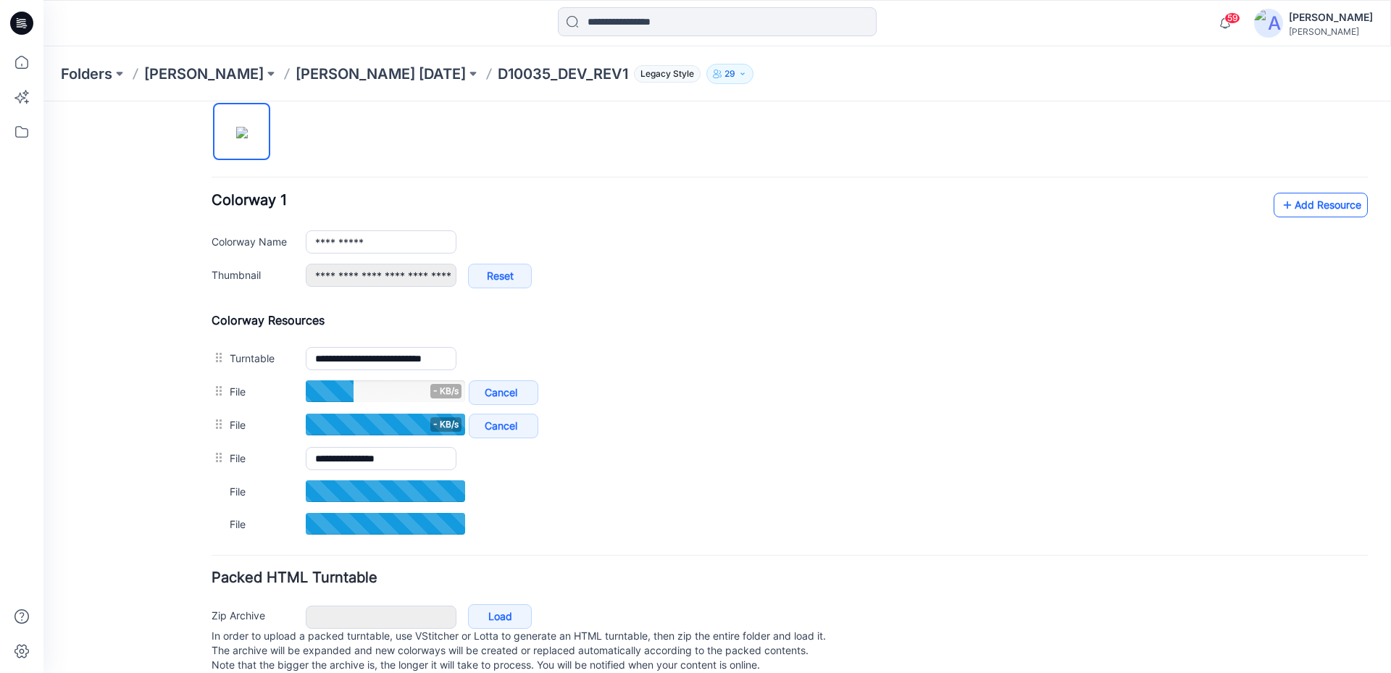
click at [1299, 207] on link "Add Resource" at bounding box center [1321, 205] width 94 height 25
click at [1322, 208] on link "Add Resource" at bounding box center [1321, 205] width 94 height 25
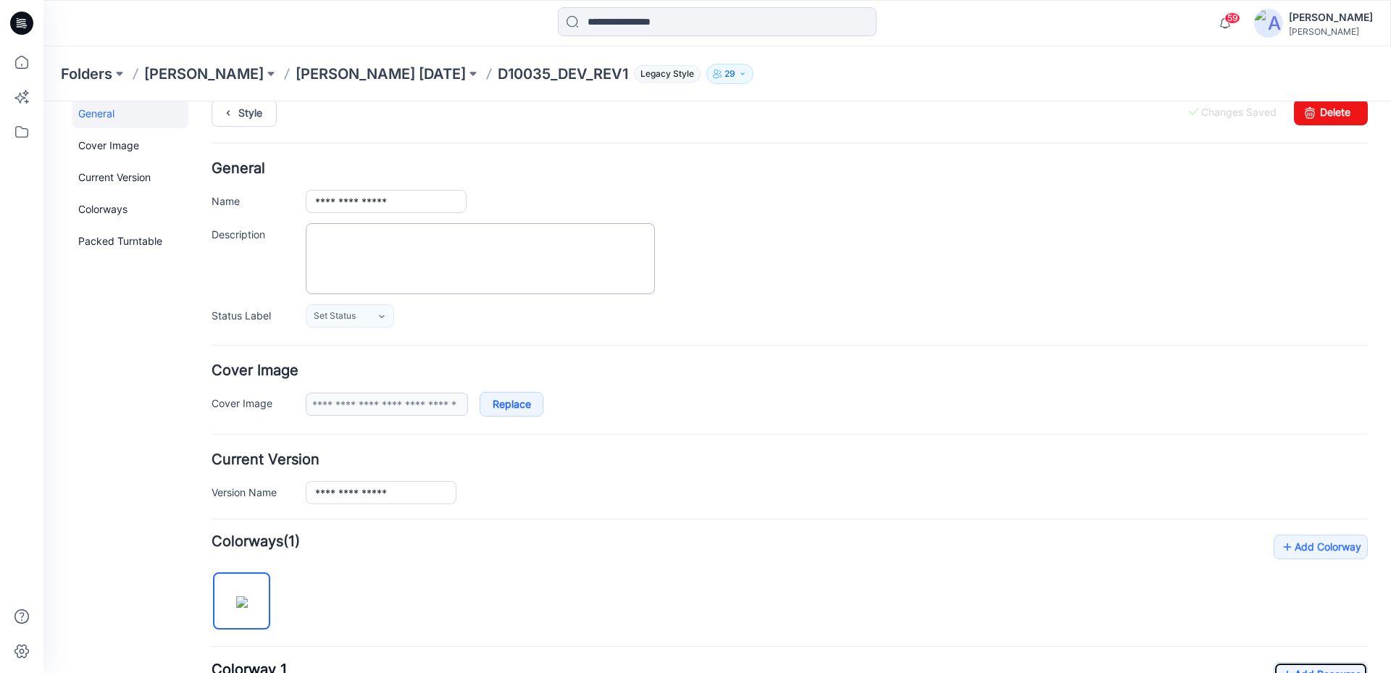
scroll to position [0, 0]
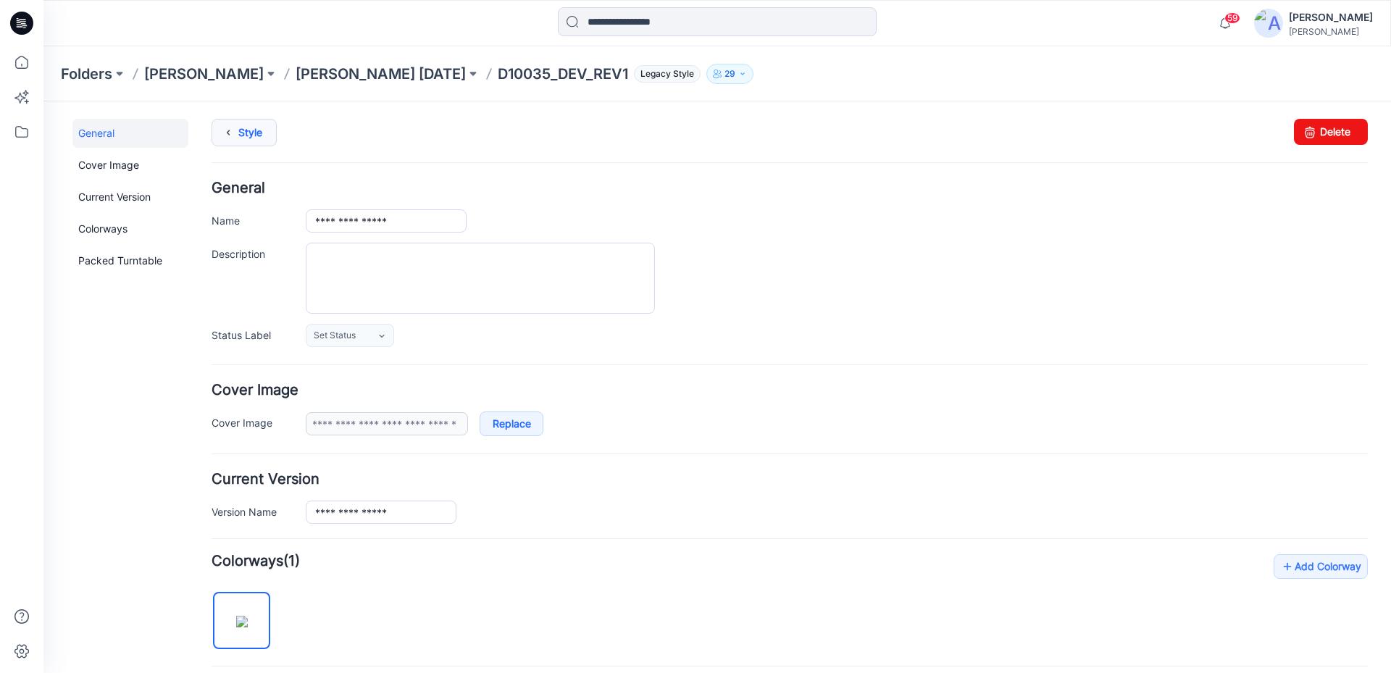
click at [245, 135] on link "Style" at bounding box center [244, 133] width 65 height 28
